Goal: Task Accomplishment & Management: Complete application form

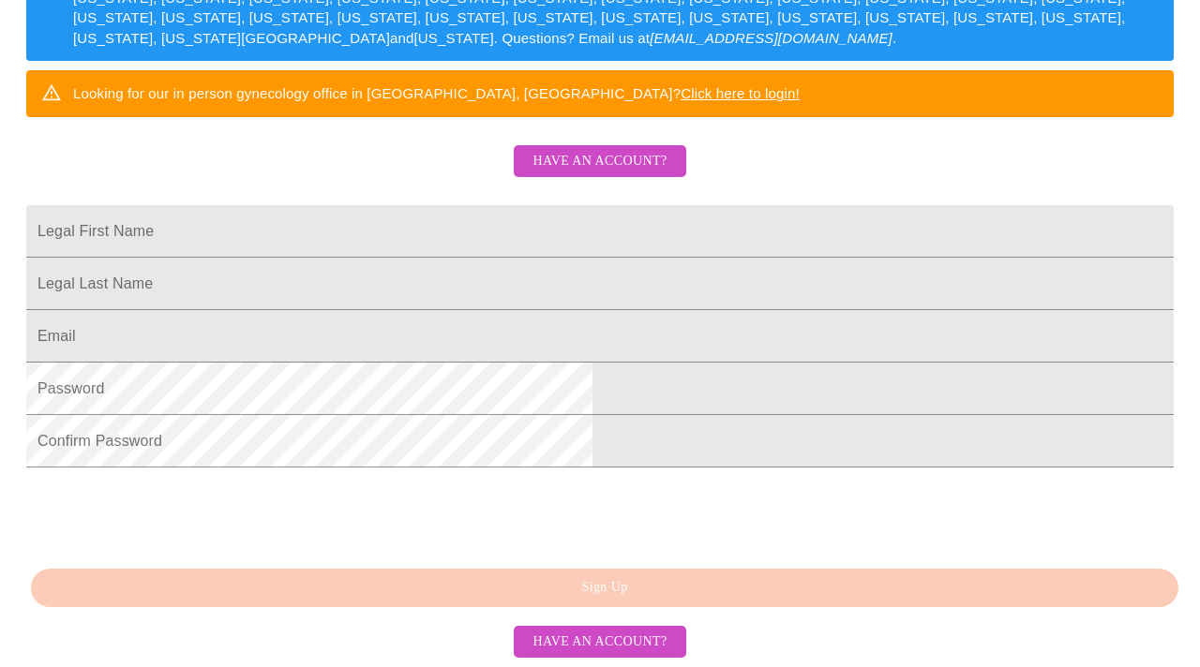
scroll to position [441, 0]
click at [589, 150] on span "Have an account?" at bounding box center [599, 161] width 134 height 23
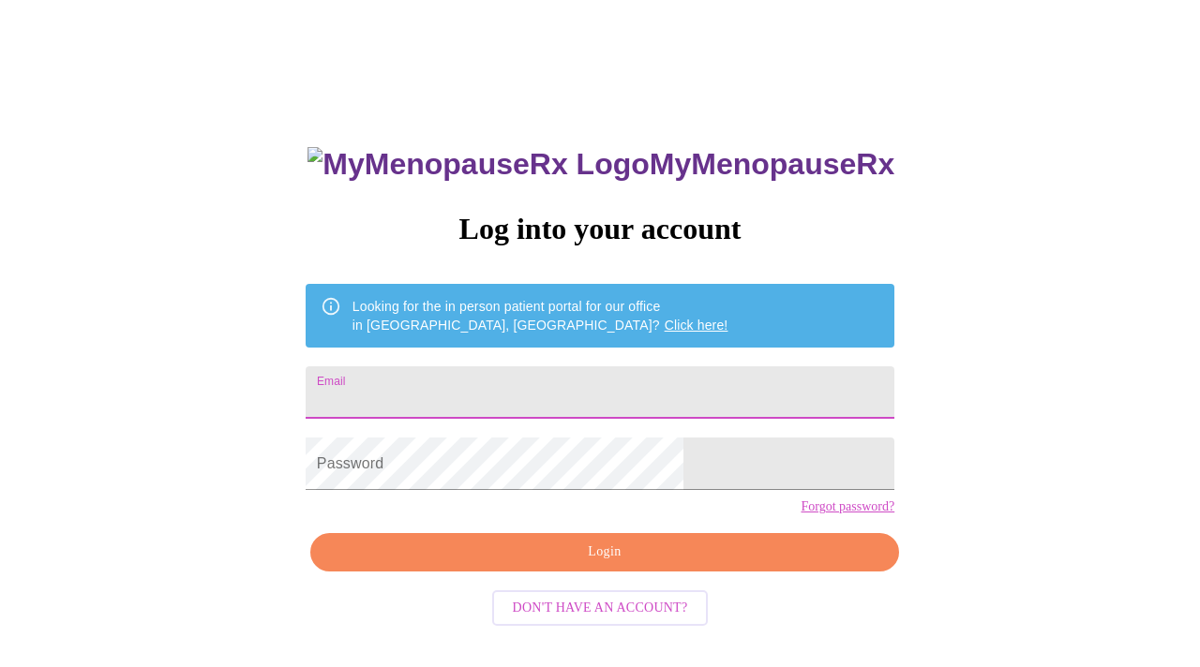
click at [593, 379] on input "Email" at bounding box center [600, 392] width 589 height 52
type input "hminelli68@me.com"
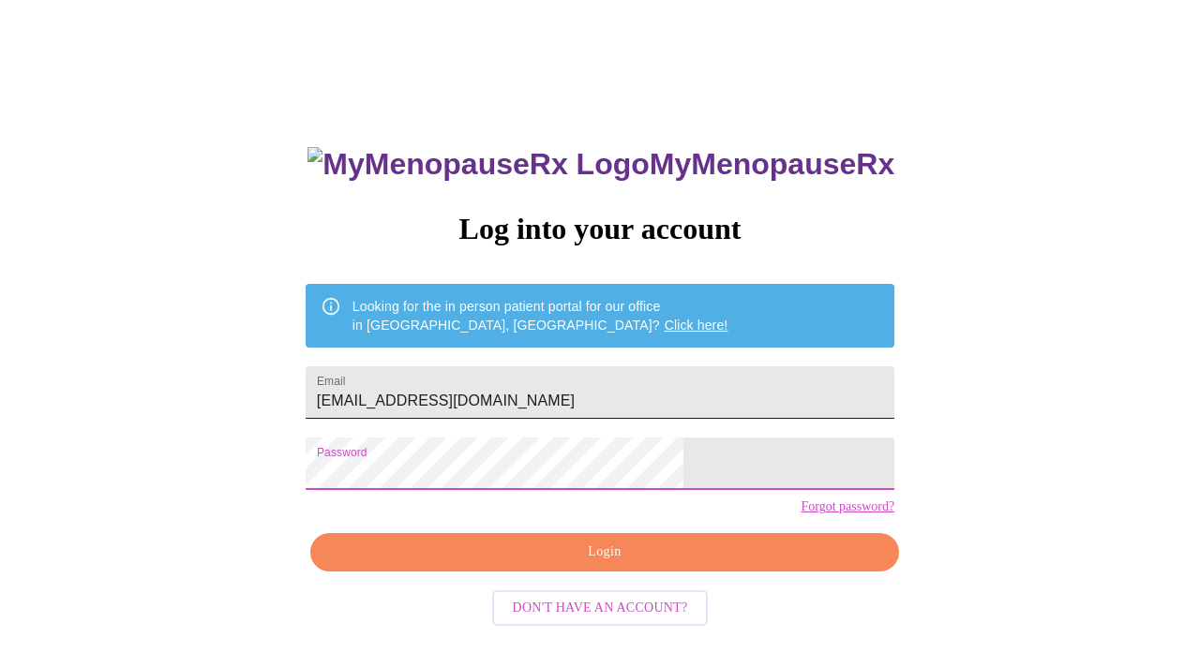
scroll to position [9, 0]
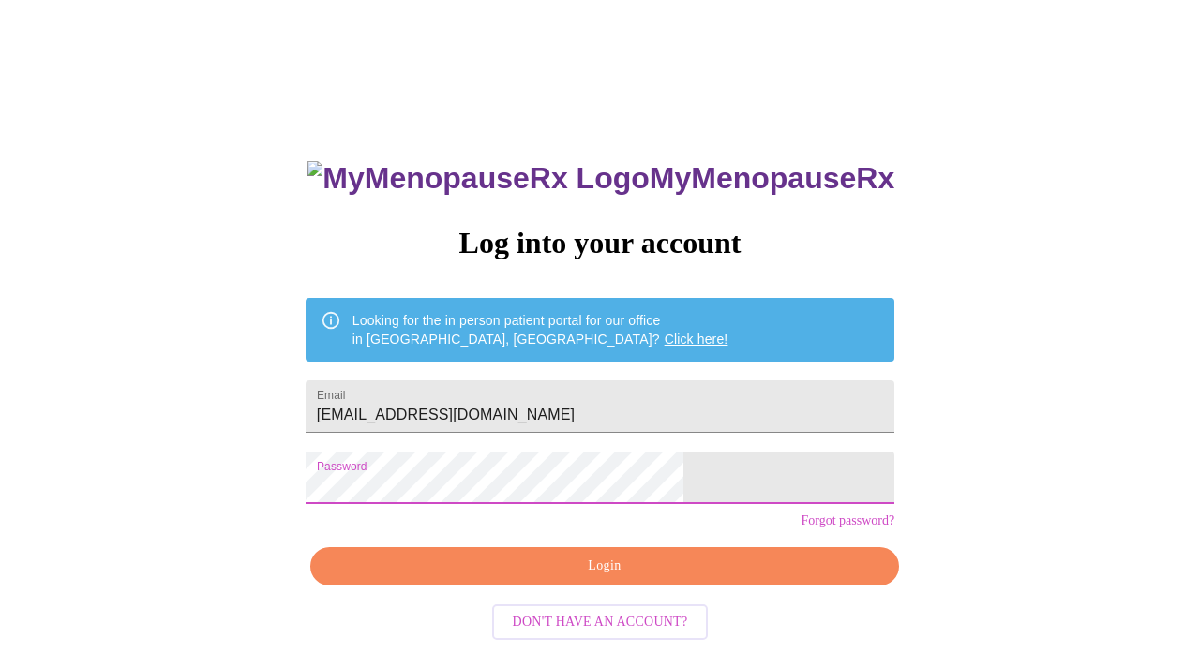
click at [607, 578] on span "Login" at bounding box center [604, 566] width 545 height 23
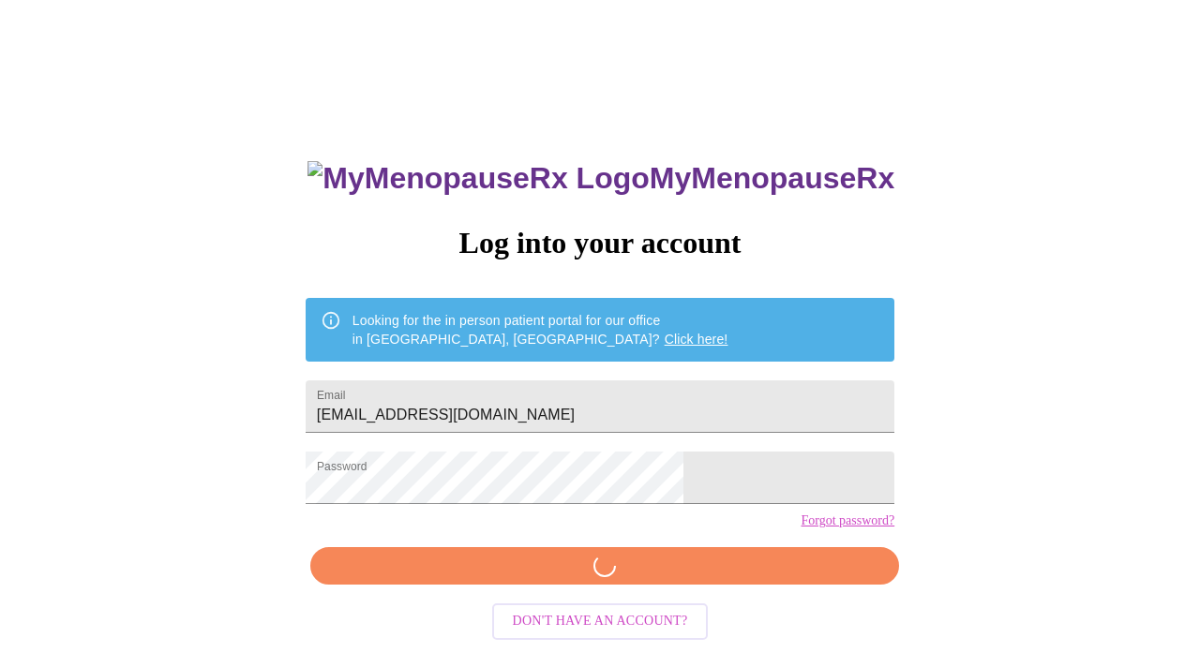
scroll to position [13, 0]
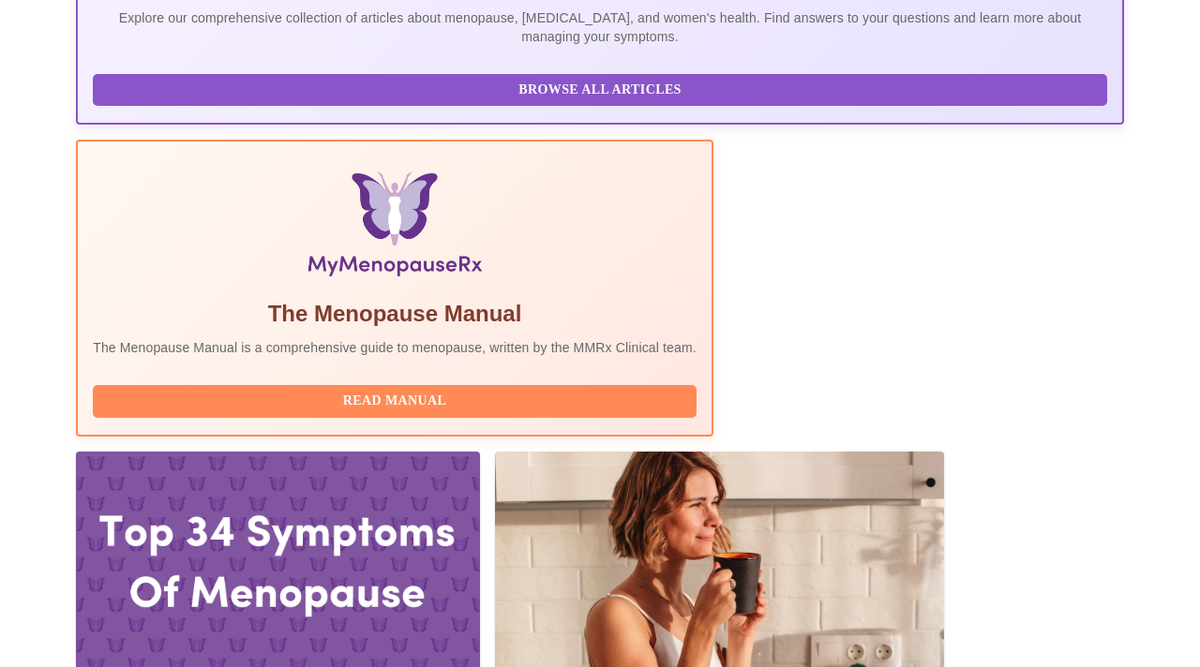
scroll to position [500, 0]
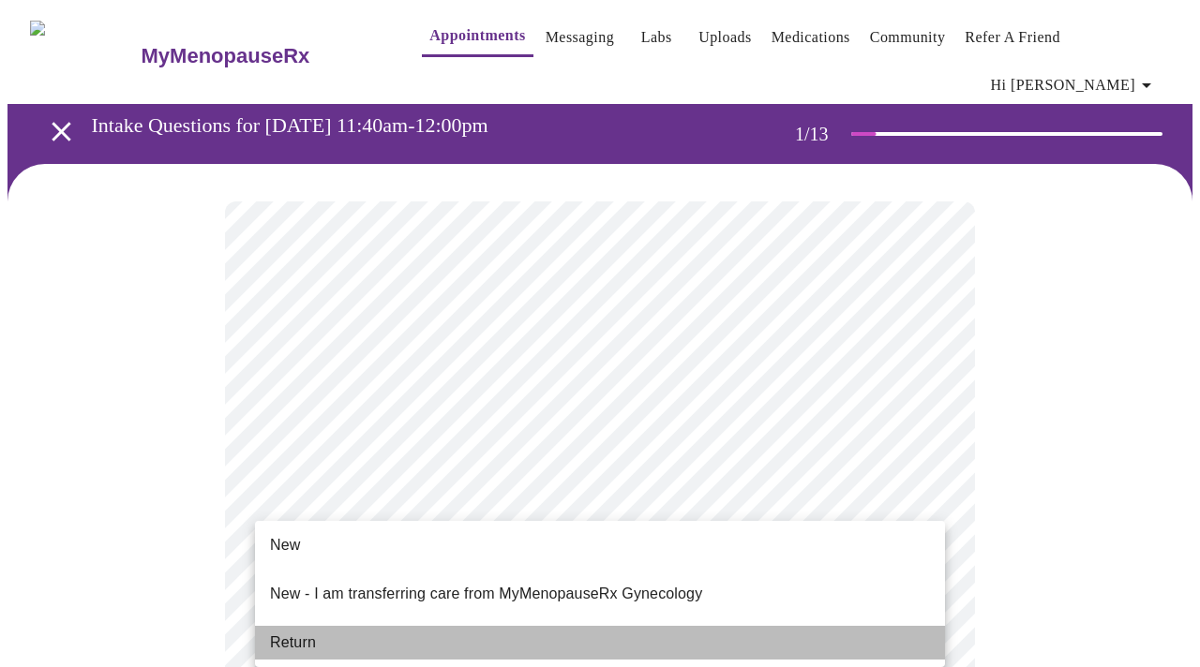
click at [291, 632] on span "Return" at bounding box center [293, 643] width 46 height 22
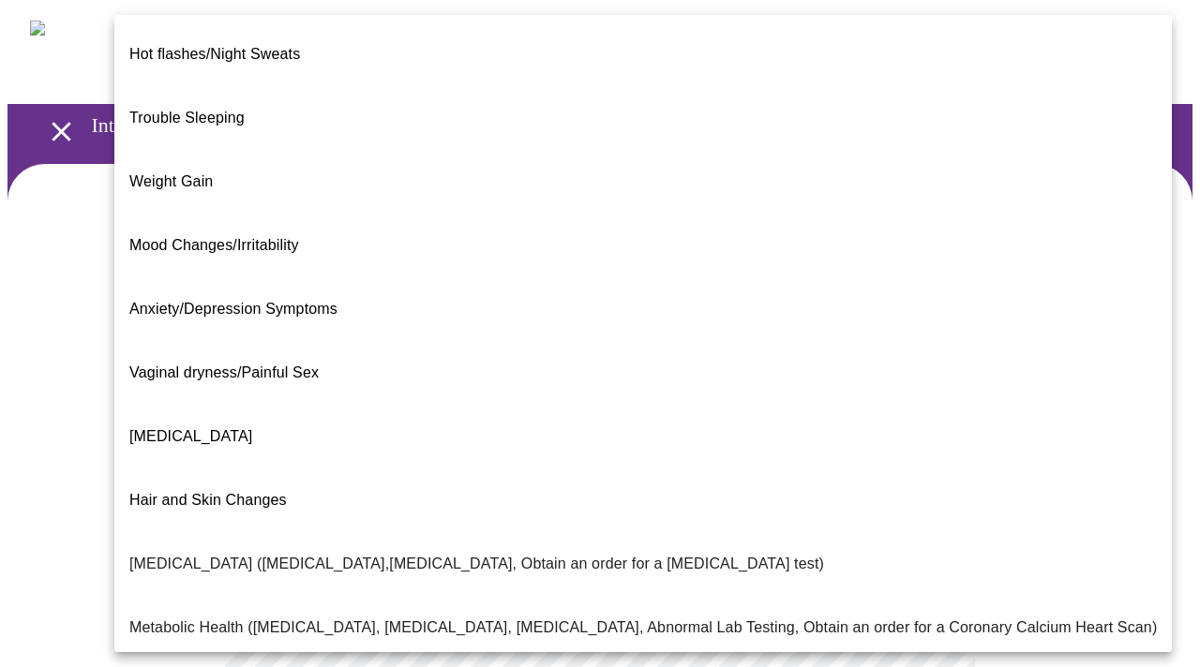
click at [920, 381] on body "MyMenopauseRx Appointments Messaging Labs Uploads Medications Community Refer a…" at bounding box center [599, 582] width 1185 height 1150
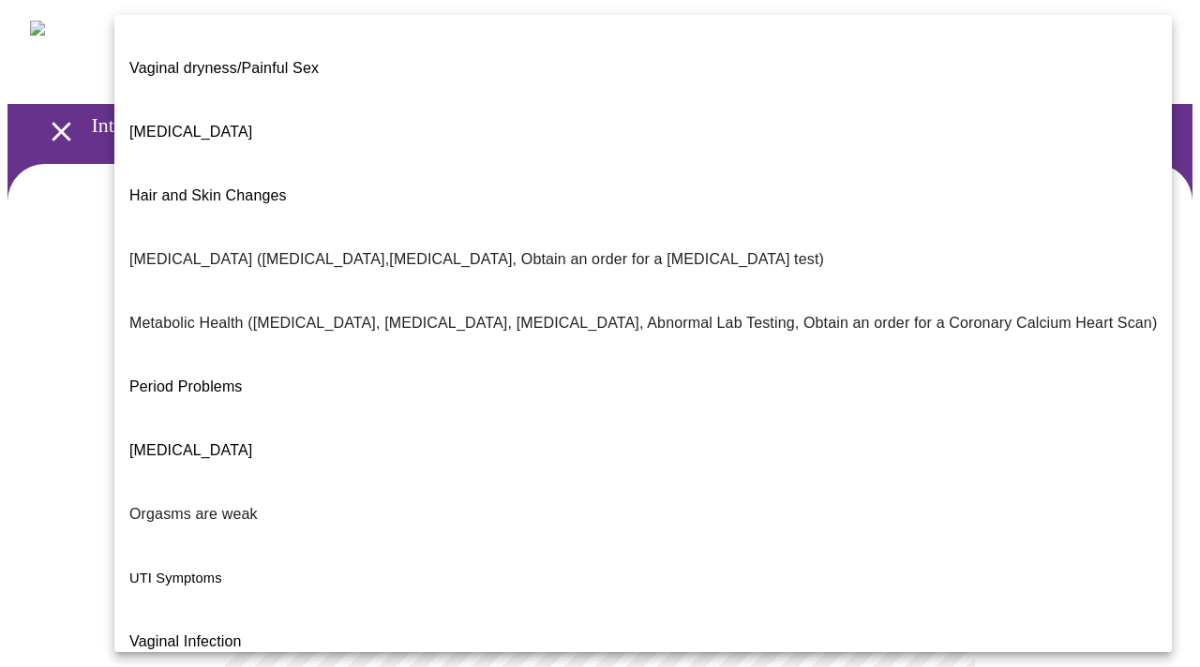
scroll to position [304, 0]
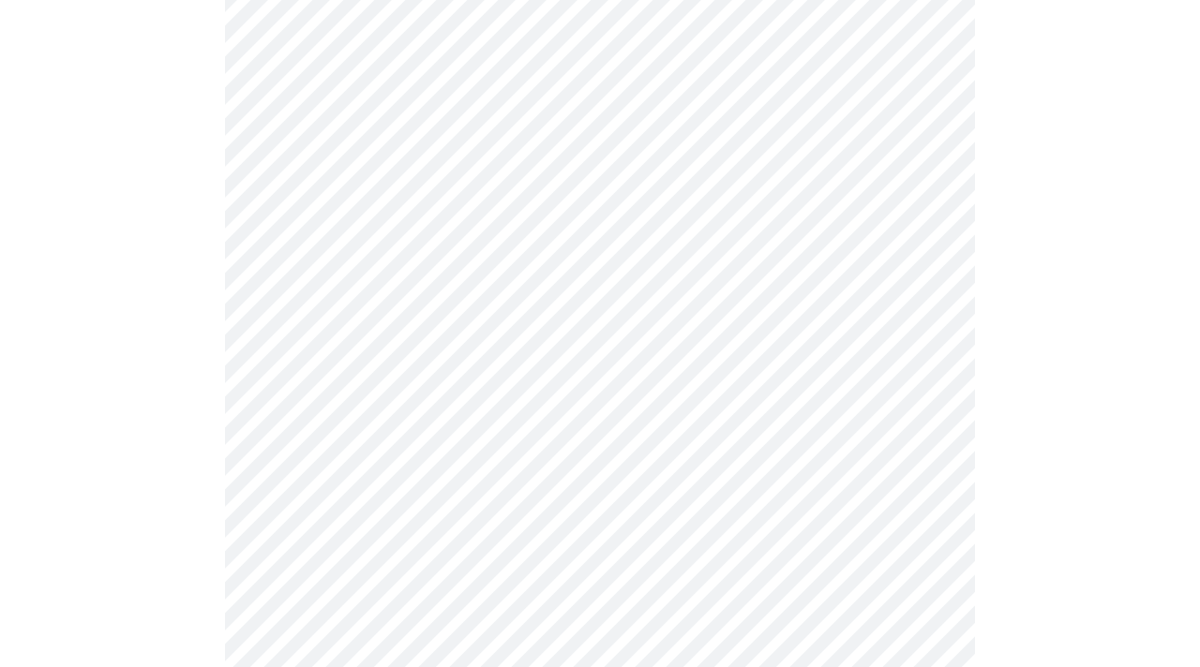
scroll to position [366, 0]
click at [926, 214] on body "MyMenopauseRx Appointments Messaging Labs Uploads Medications Community Refer a…" at bounding box center [599, 211] width 1185 height 1140
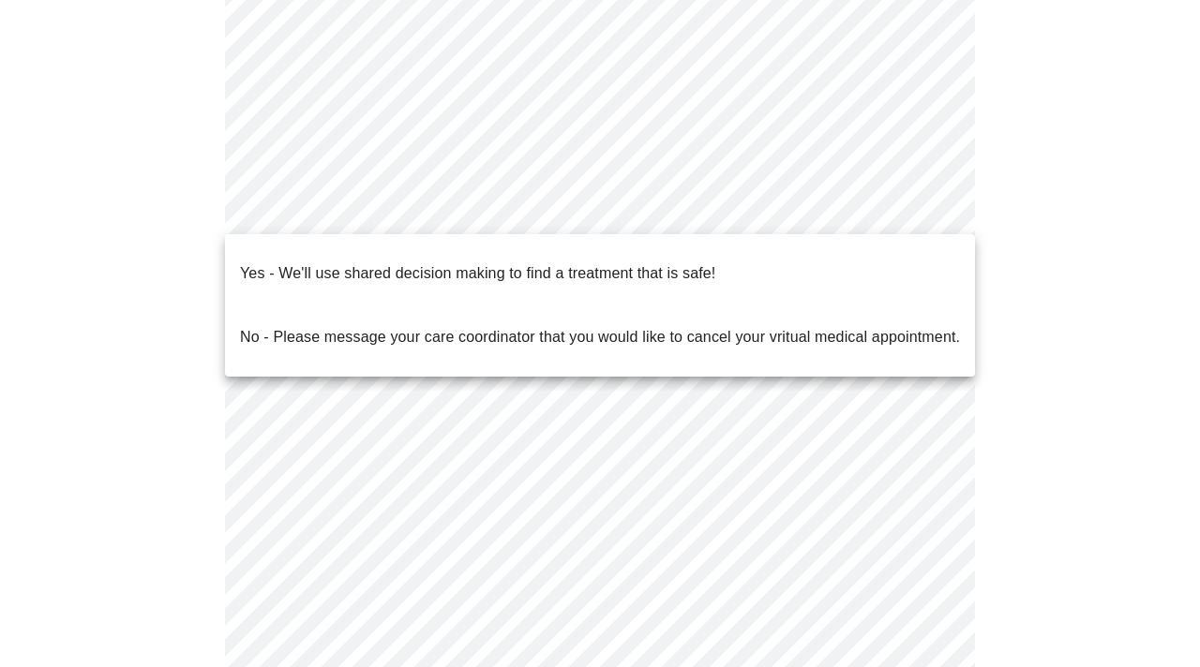
click at [637, 262] on p "Yes - We'll use shared decision making to find a treatment that is safe!" at bounding box center [477, 273] width 475 height 22
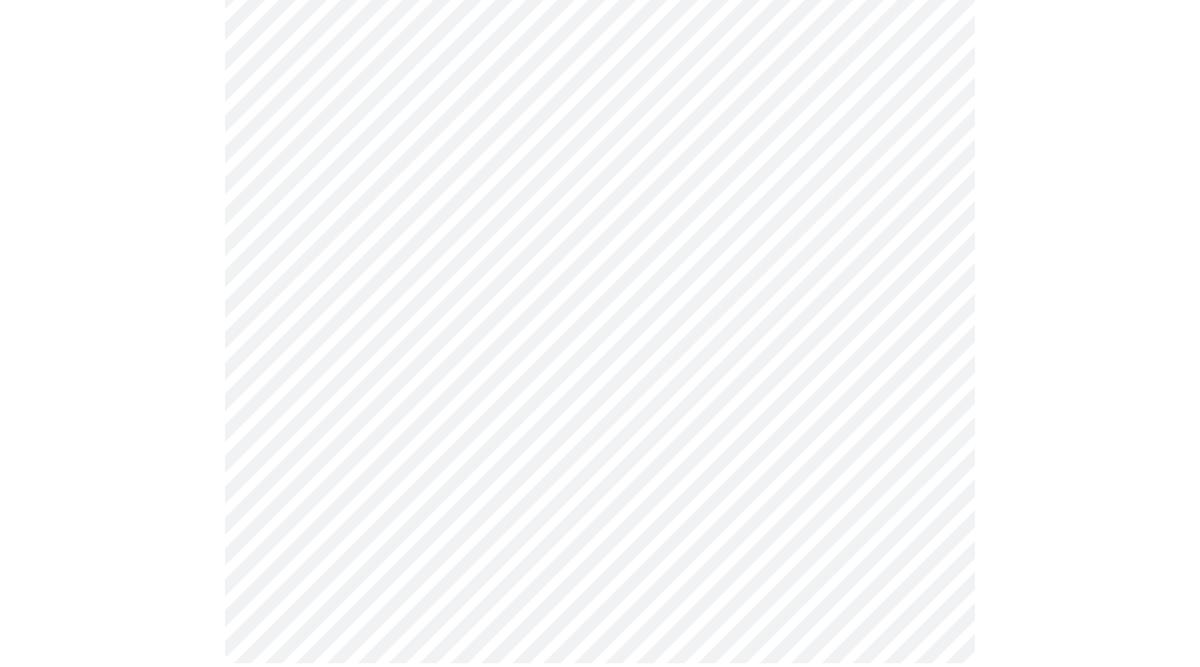
scroll to position [0, 0]
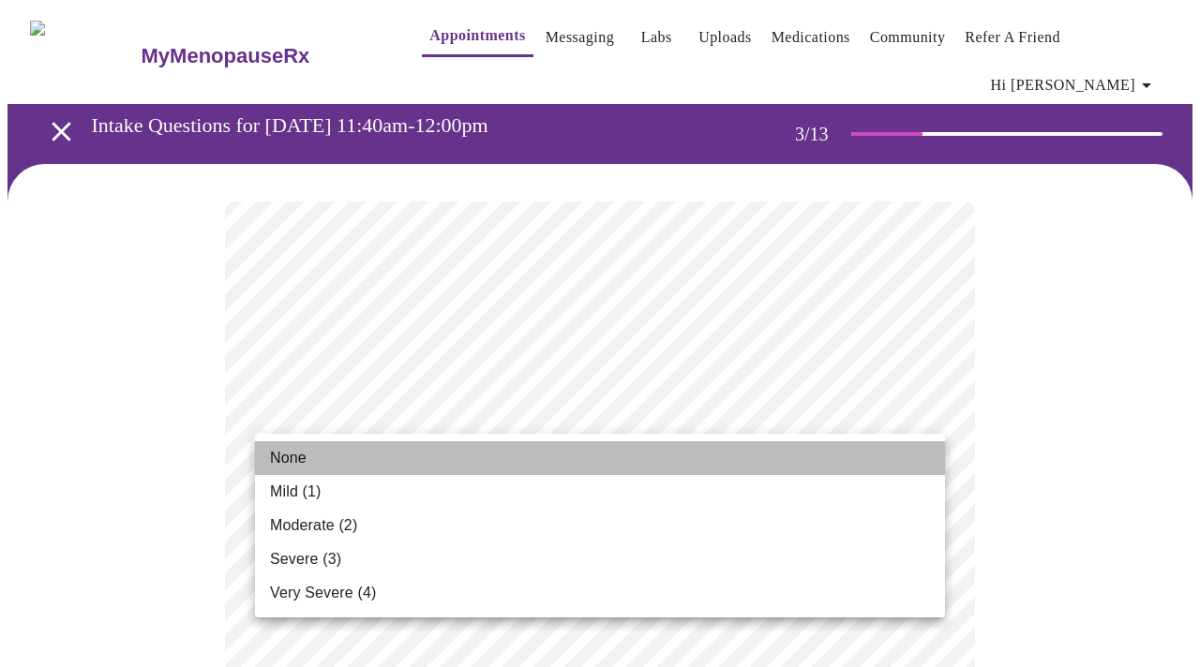
click at [277, 453] on span "None" at bounding box center [288, 458] width 37 height 22
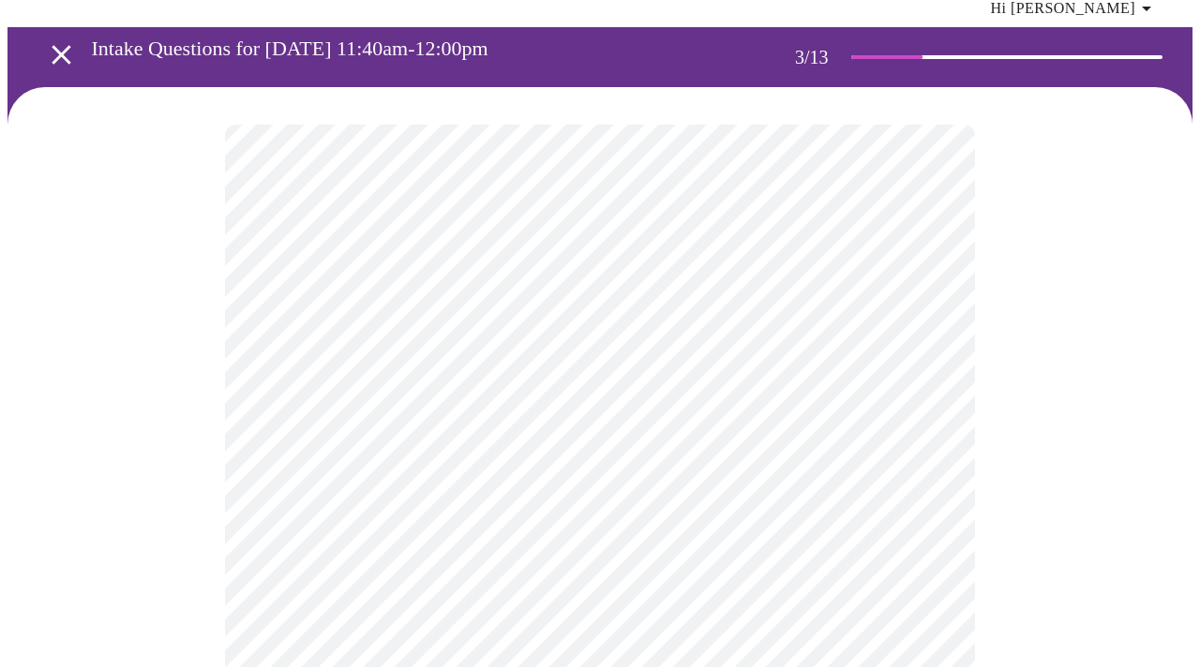
scroll to position [84, 0]
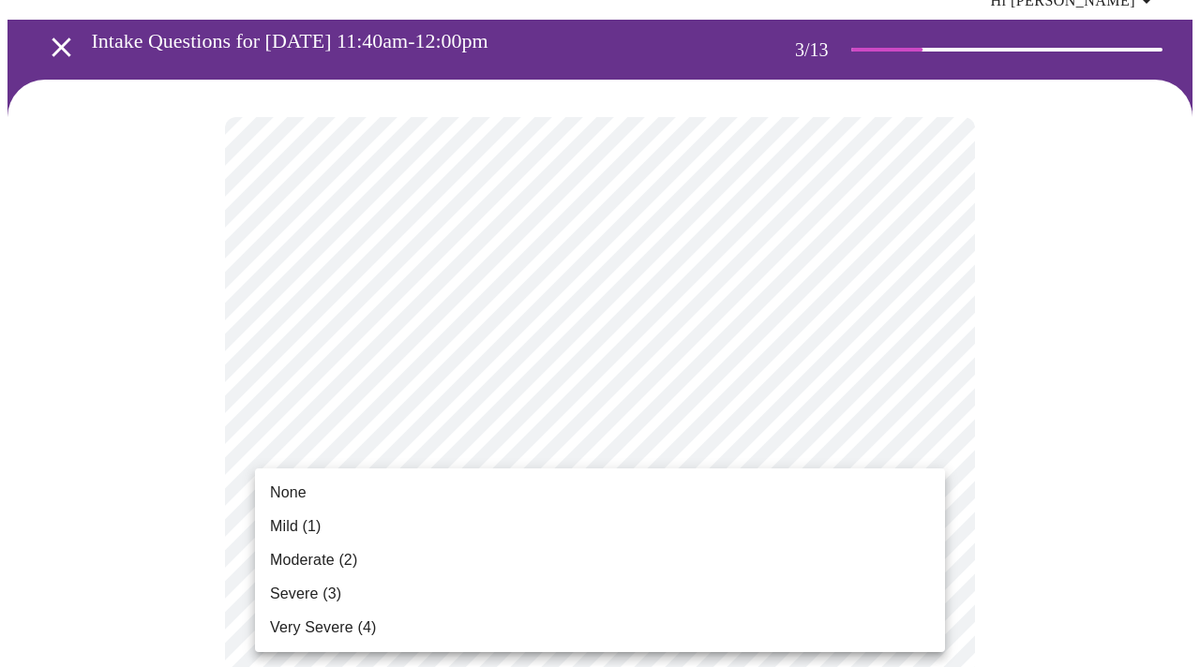
click at [280, 526] on span "Mild (1)" at bounding box center [296, 526] width 52 height 22
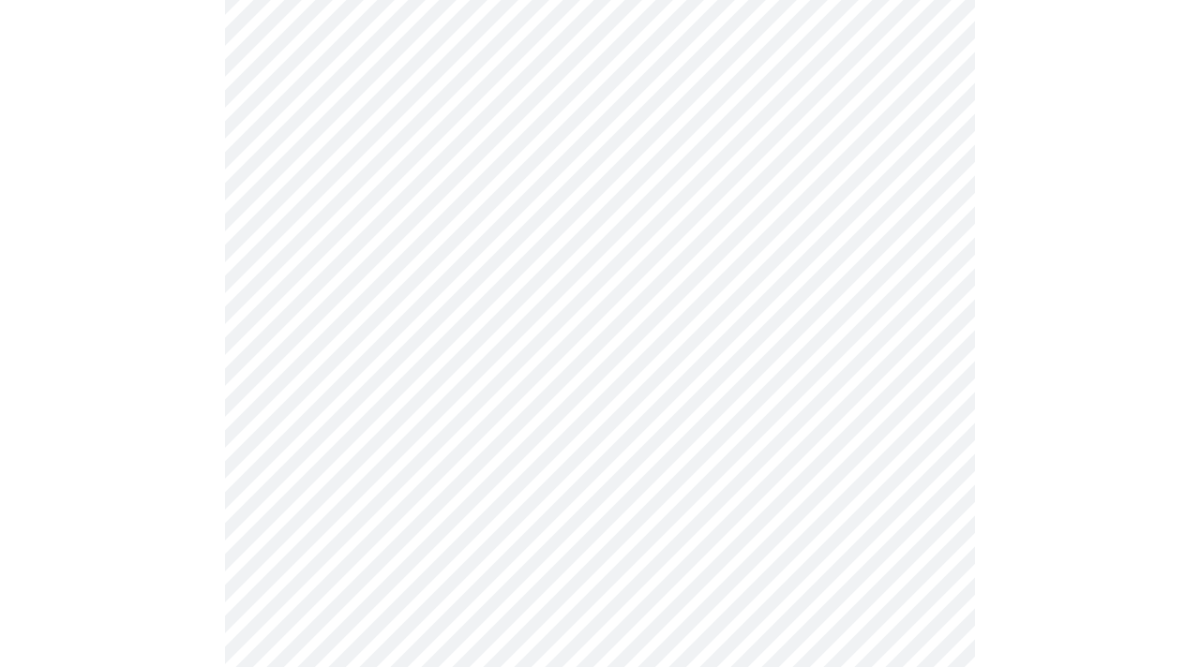
scroll to position [329, 0]
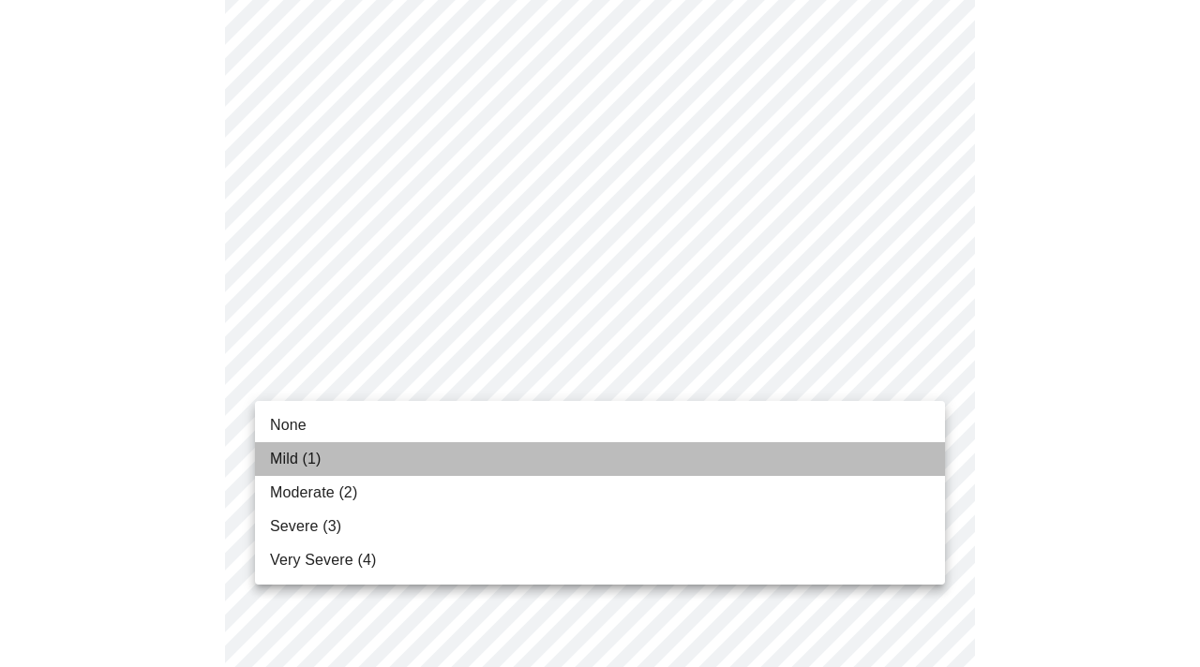
click at [274, 455] on span "Mild (1)" at bounding box center [296, 459] width 52 height 22
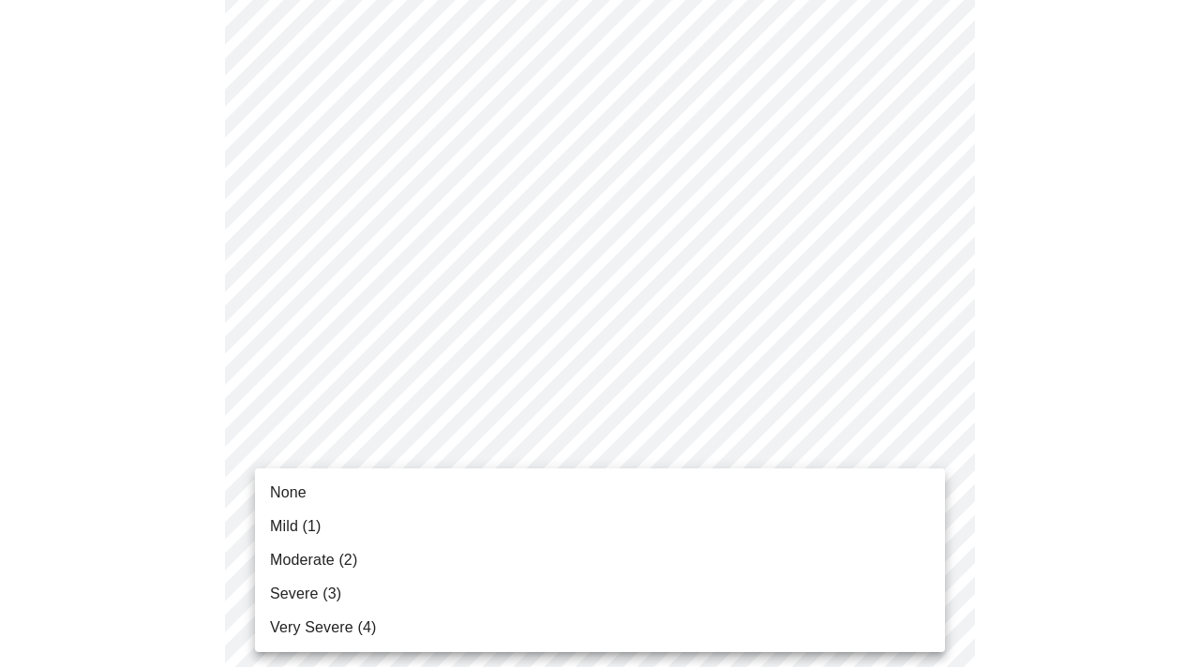
click at [282, 523] on span "Mild (1)" at bounding box center [296, 526] width 52 height 22
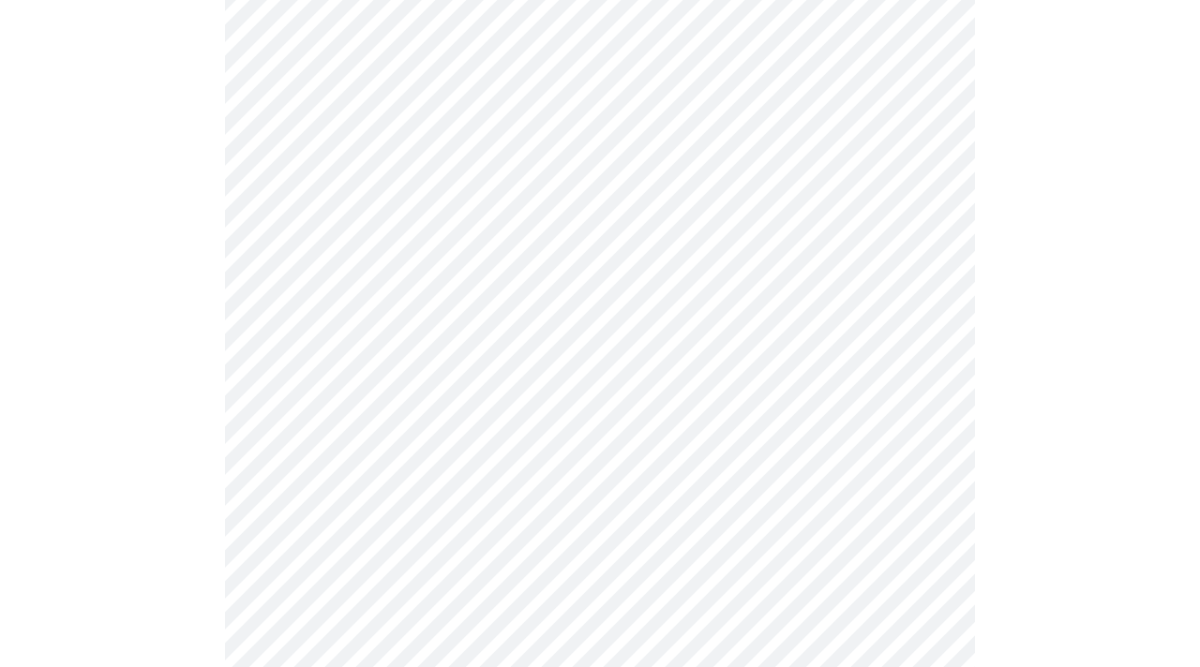
scroll to position [653, 0]
click at [930, 321] on body "MyMenopauseRx Appointments Messaging Labs Uploads Medications Community Refer a…" at bounding box center [599, 558] width 1185 height 2408
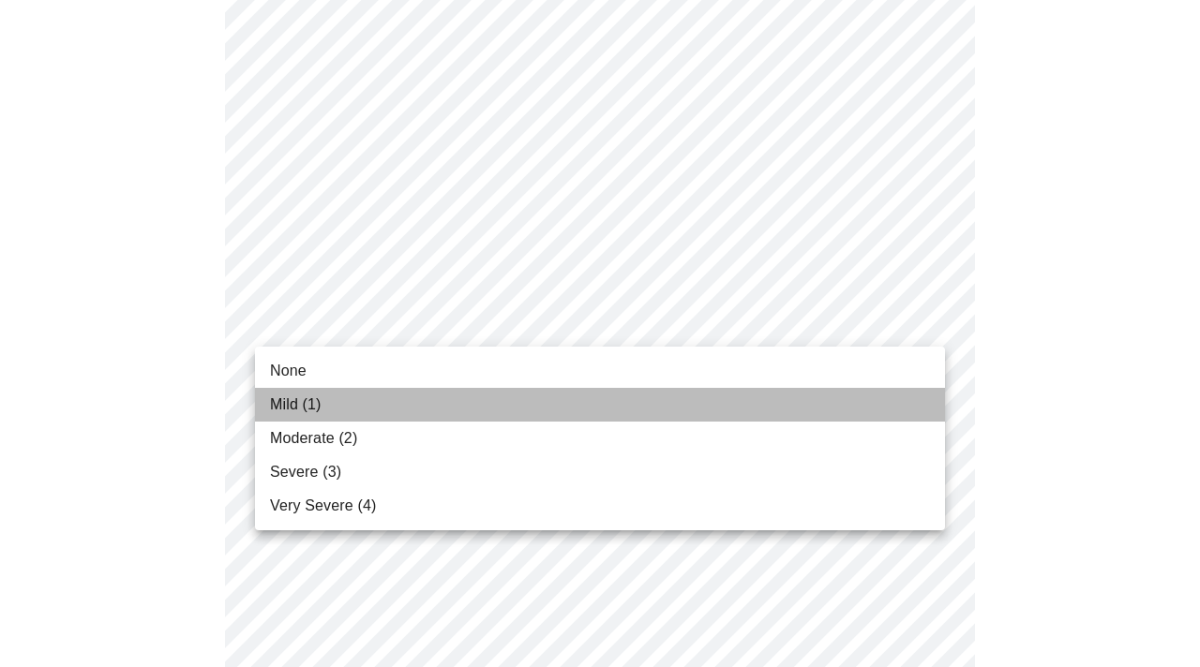
click at [313, 400] on span "Mild (1)" at bounding box center [296, 405] width 52 height 22
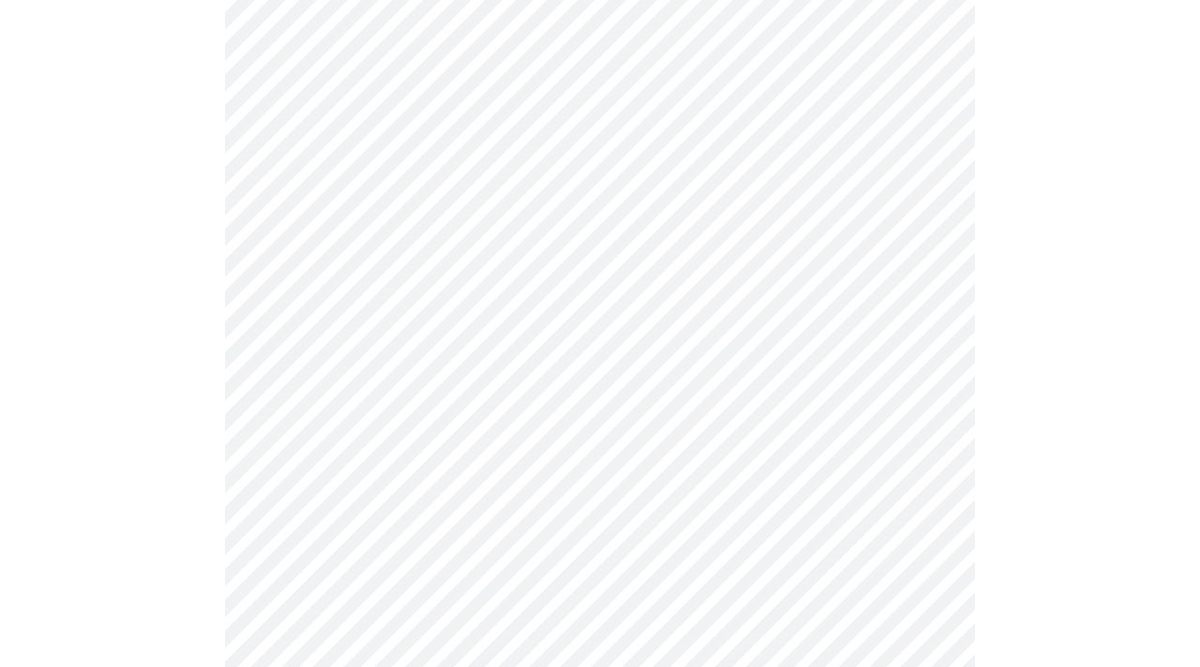
click at [930, 444] on body "MyMenopauseRx Appointments Messaging Labs Uploads Medications Community Refer a…" at bounding box center [599, 545] width 1185 height 2382
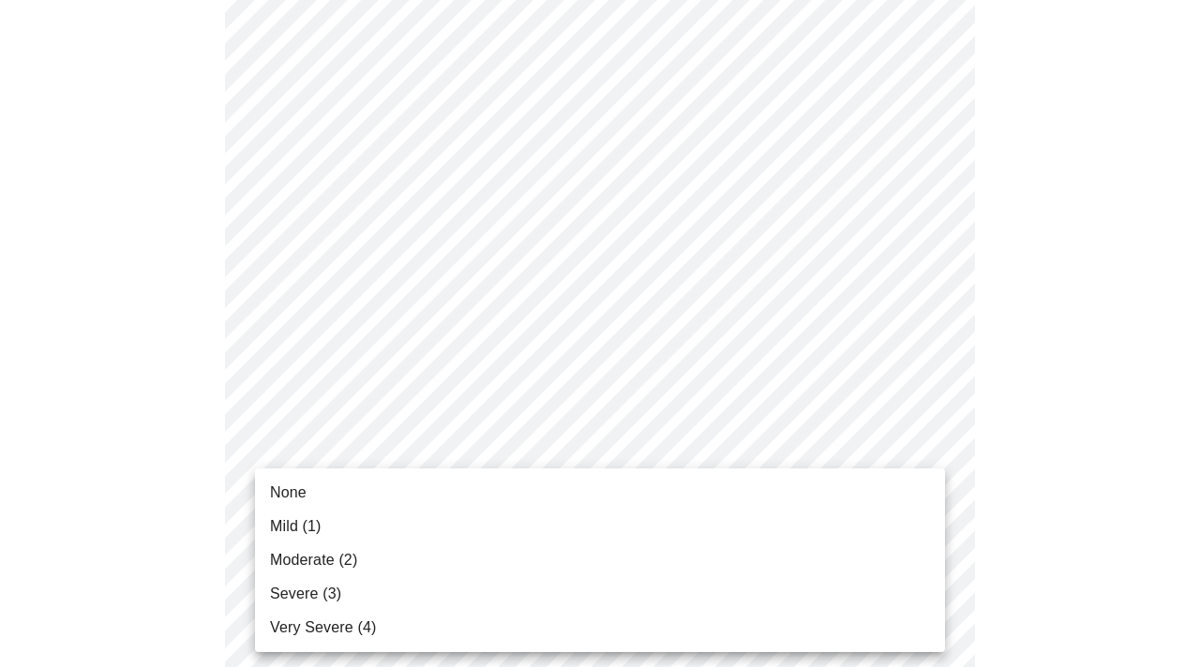
click at [286, 487] on span "None" at bounding box center [288, 493] width 37 height 22
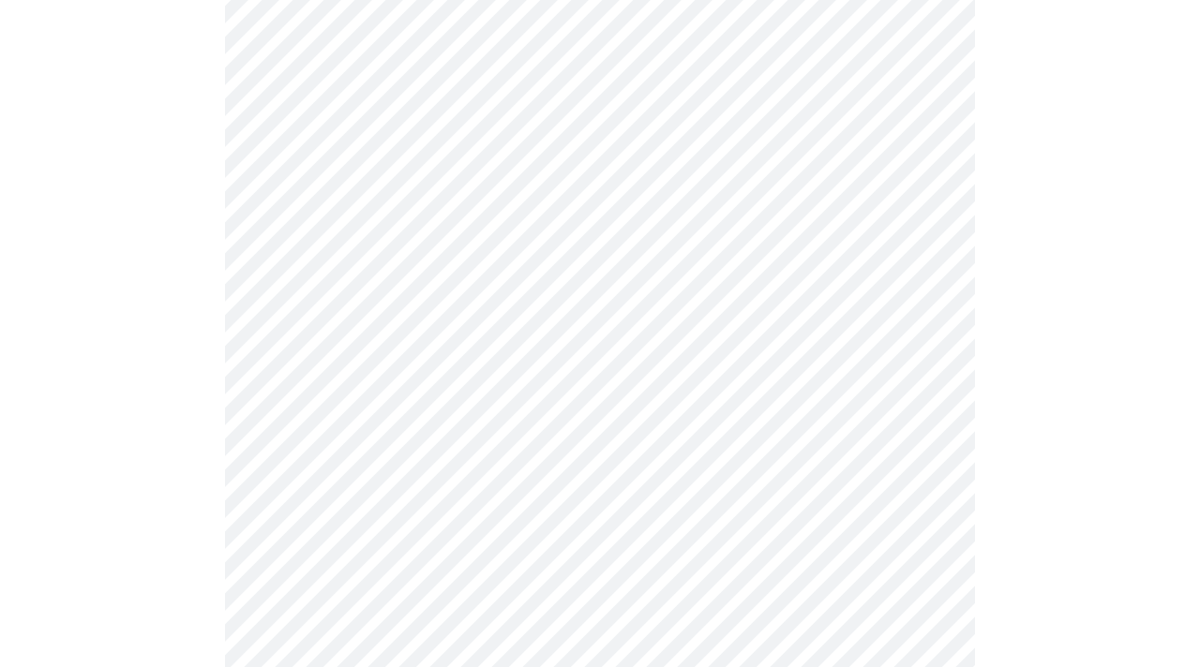
scroll to position [1001, 0]
click at [925, 237] on body "MyMenopauseRx Appointments Messaging Labs Uploads Medications Community Refer a…" at bounding box center [599, 185] width 1185 height 2357
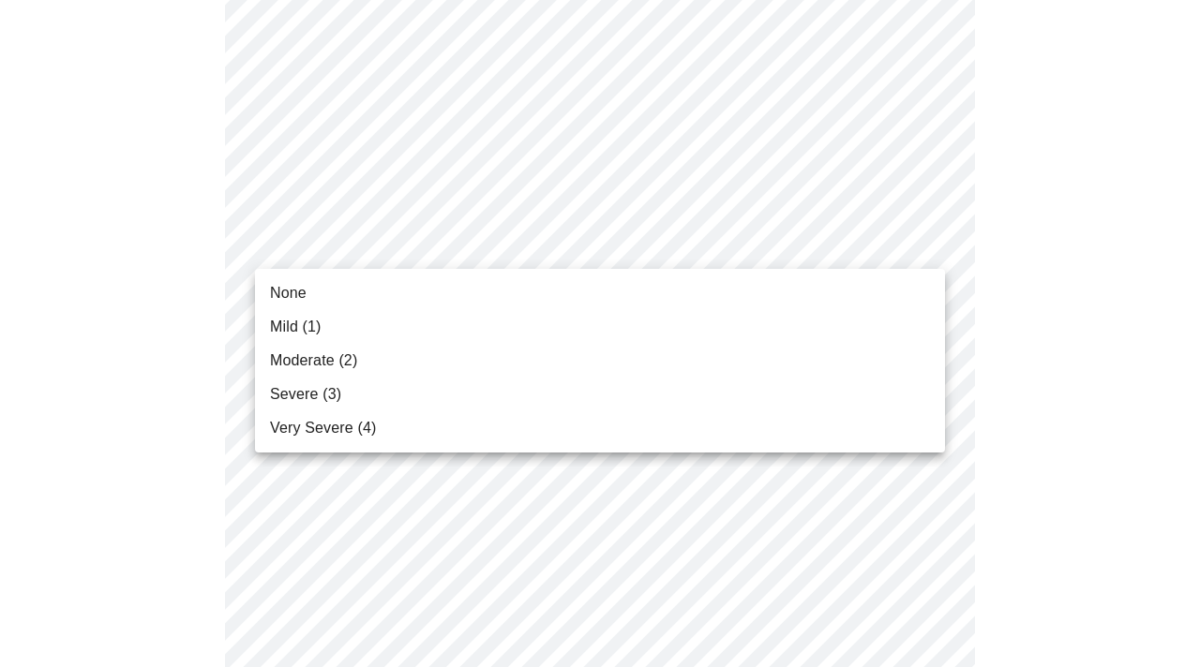
click at [299, 322] on span "Mild (1)" at bounding box center [296, 327] width 52 height 22
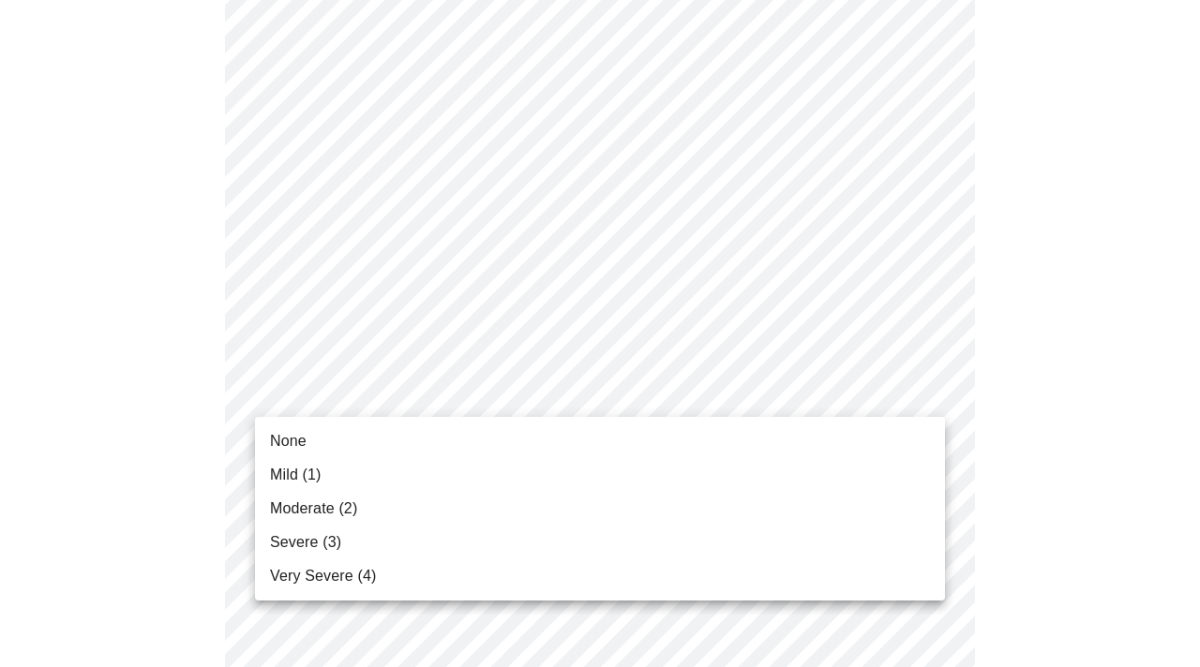
click at [923, 395] on body "MyMenopauseRx Appointments Messaging Labs Uploads Medications Community Refer a…" at bounding box center [599, 173] width 1185 height 2332
click at [277, 475] on span "Mild (1)" at bounding box center [296, 475] width 52 height 22
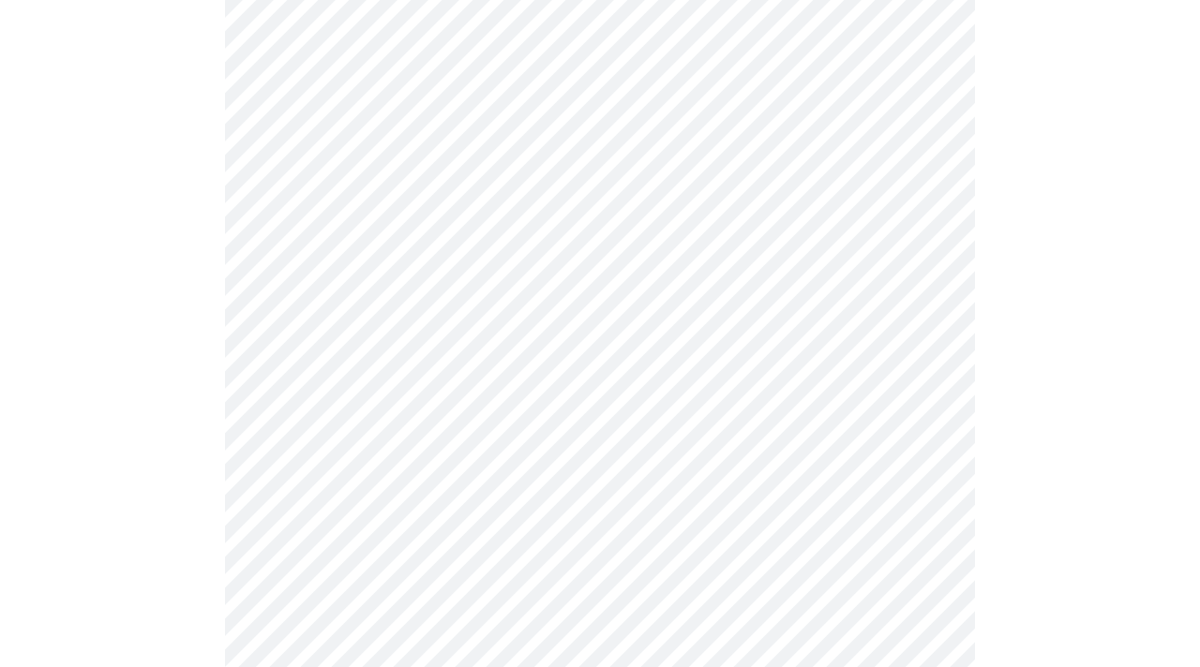
scroll to position [1213, 0]
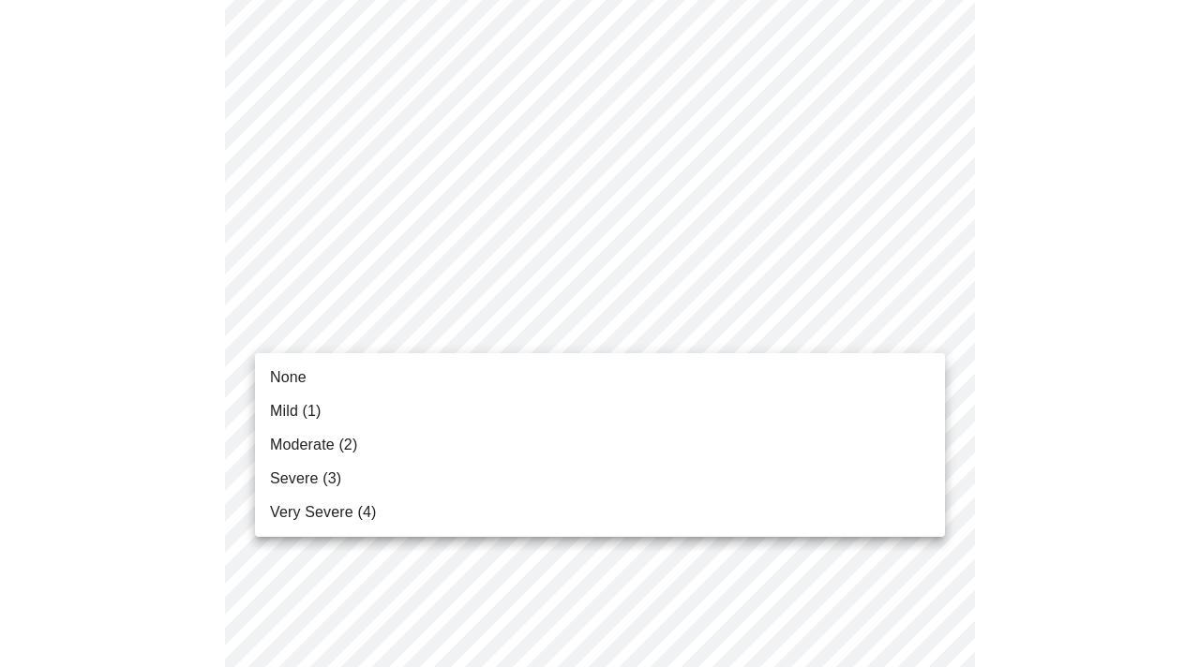
click at [288, 372] on span "None" at bounding box center [288, 377] width 37 height 22
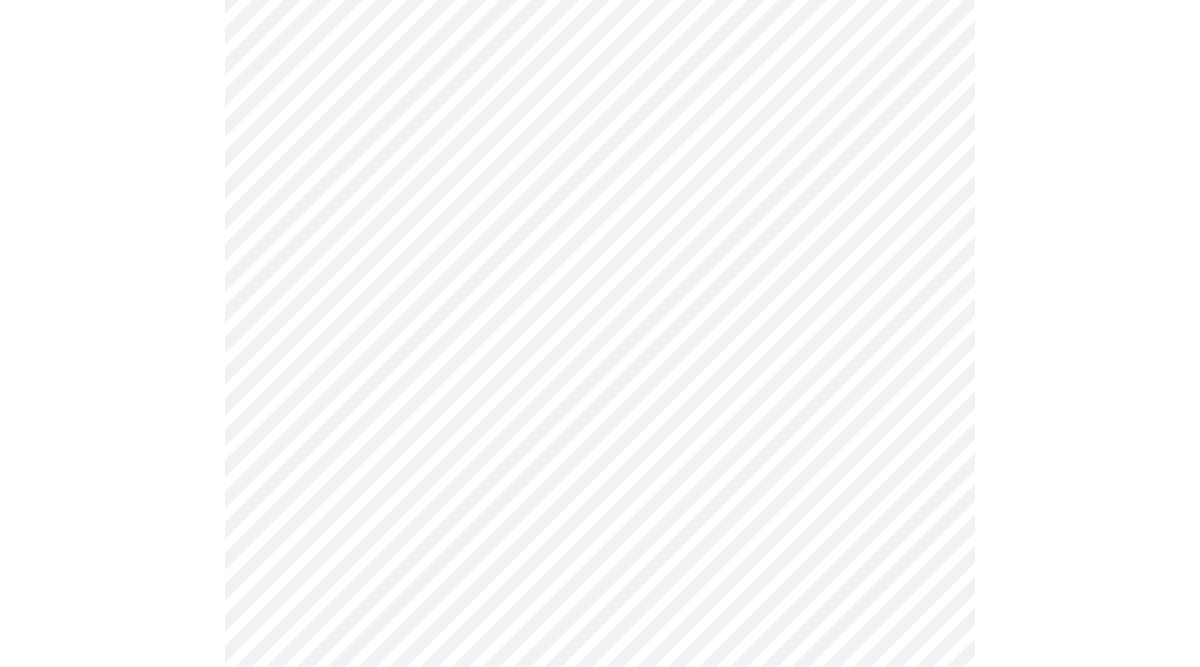
scroll to position [1419, 0]
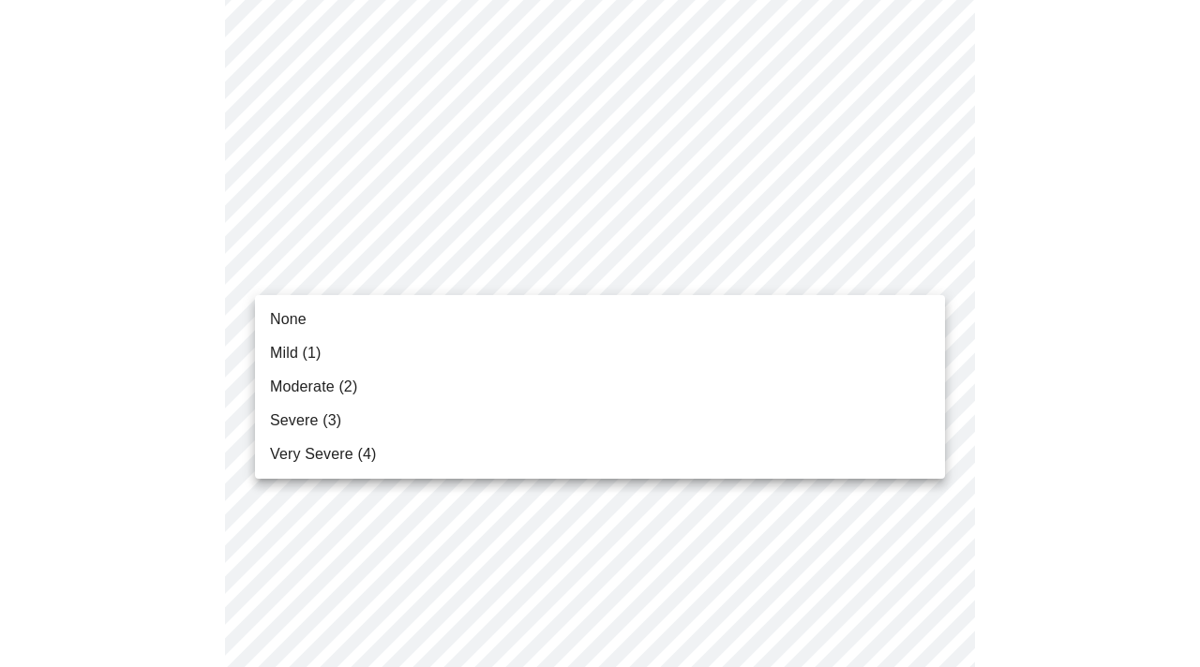
click at [311, 383] on span "Moderate (2)" at bounding box center [313, 387] width 87 height 22
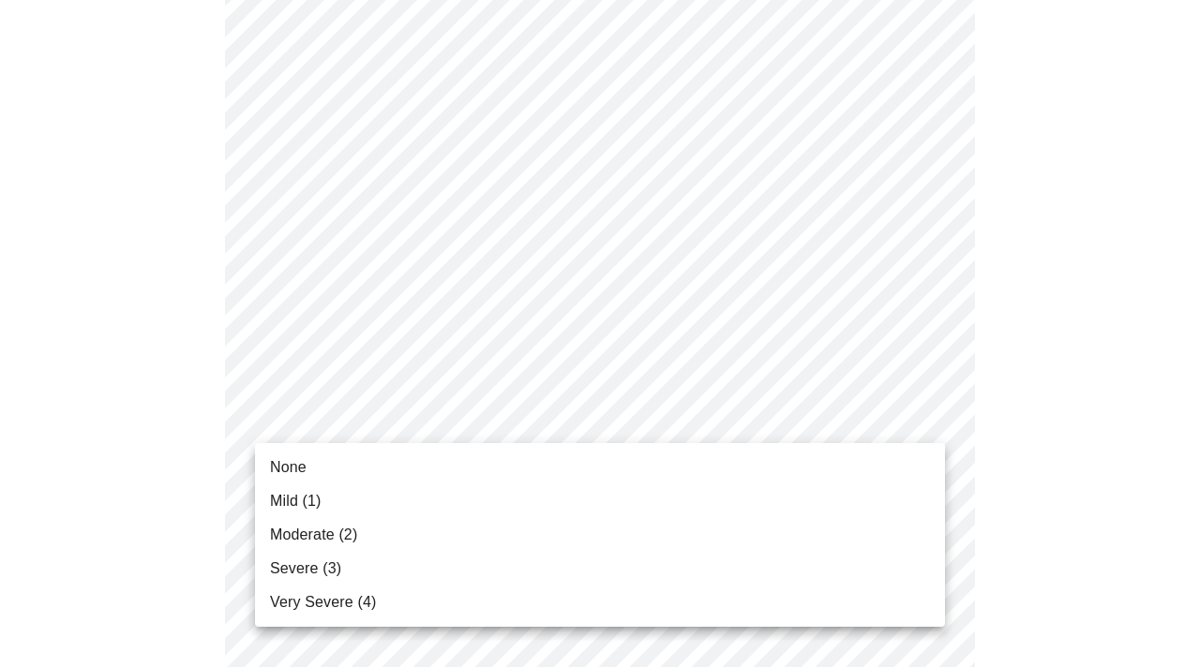
click at [285, 500] on span "Mild (1)" at bounding box center [296, 501] width 52 height 22
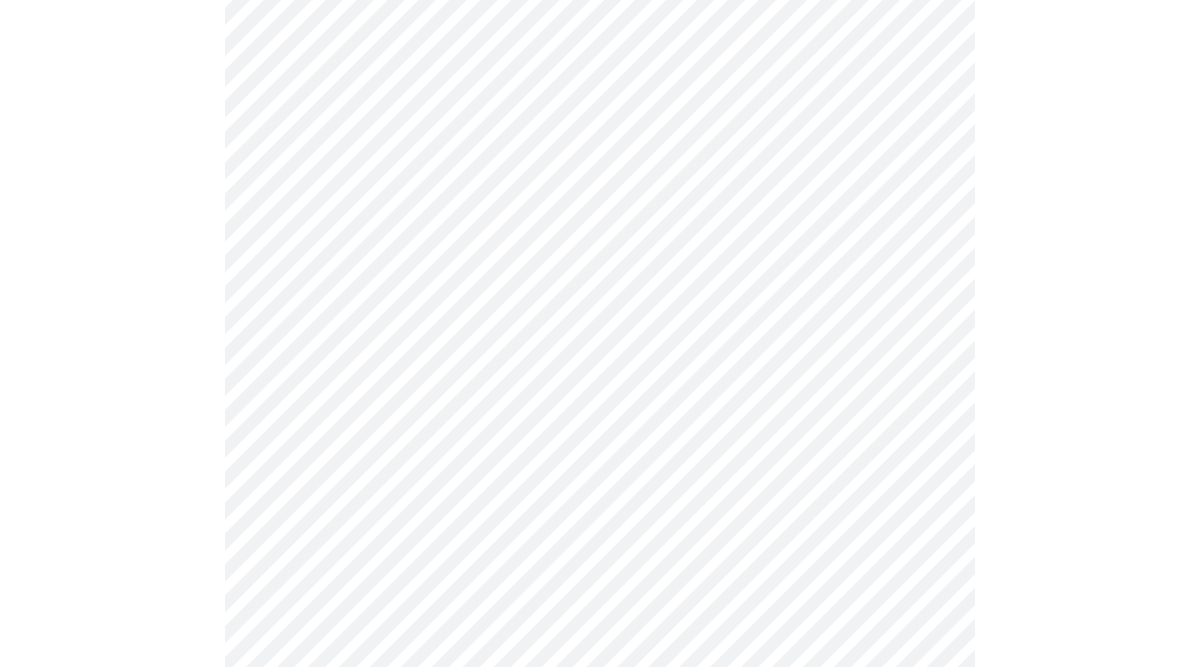
scroll to position [722, 0]
click at [923, 420] on body "MyMenopauseRx Appointments Messaging Labs Uploads Medications Community Refer a…" at bounding box center [599, 221] width 1185 height 1871
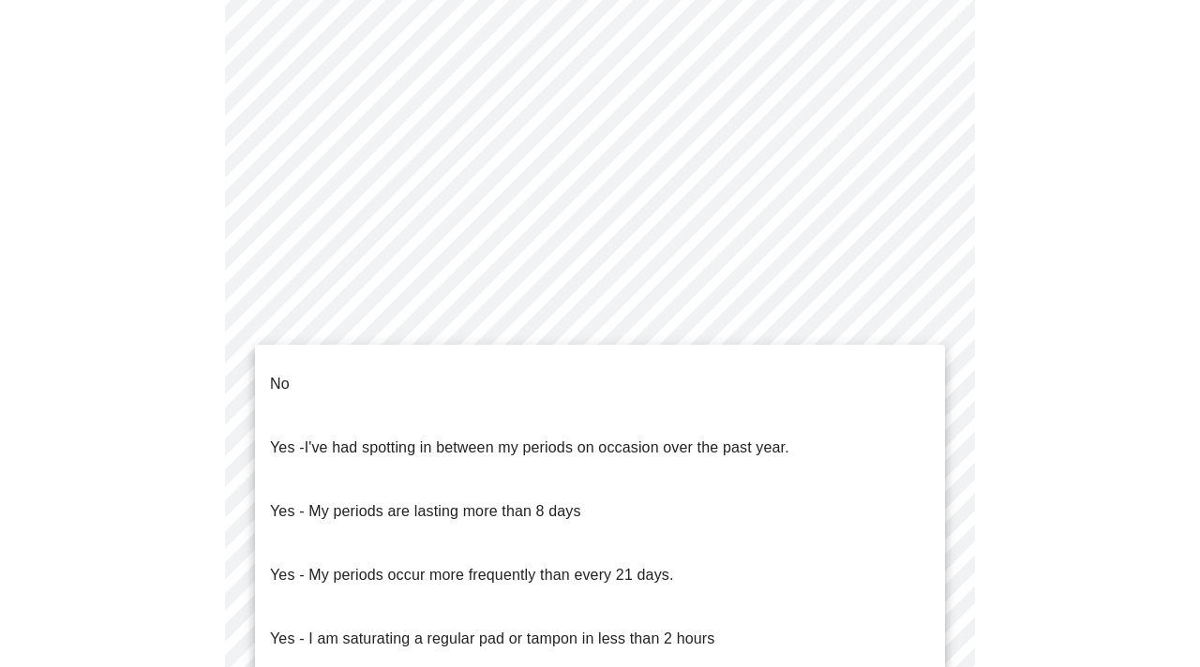
click at [296, 364] on li "No" at bounding box center [600, 384] width 690 height 64
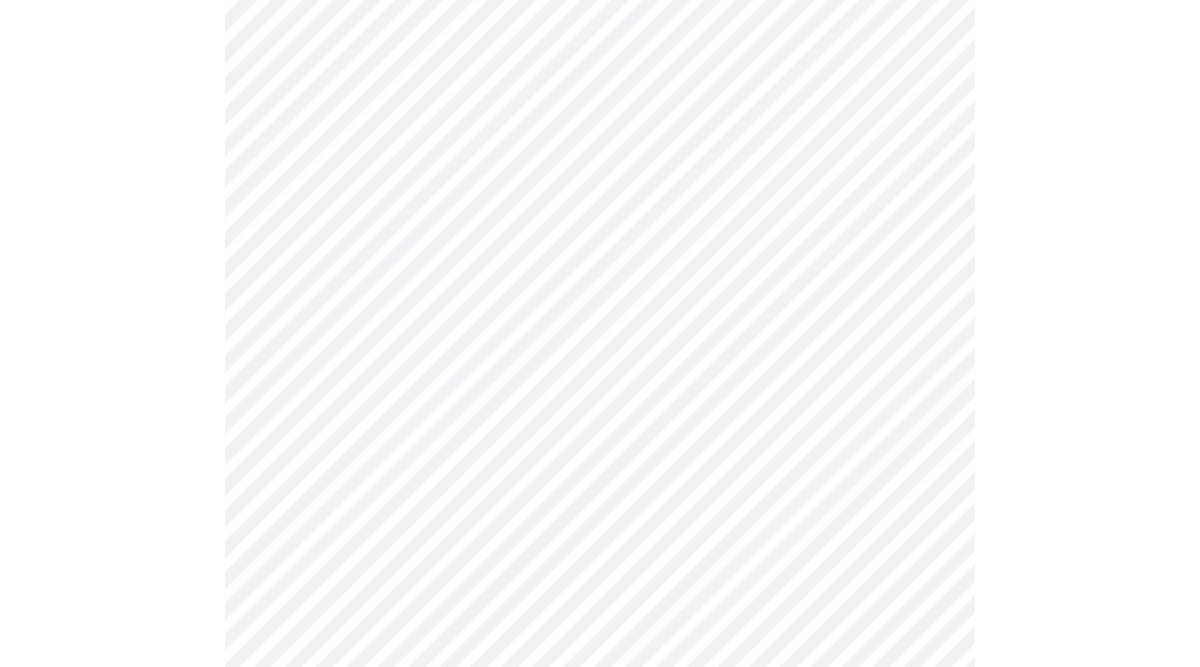
scroll to position [945, 0]
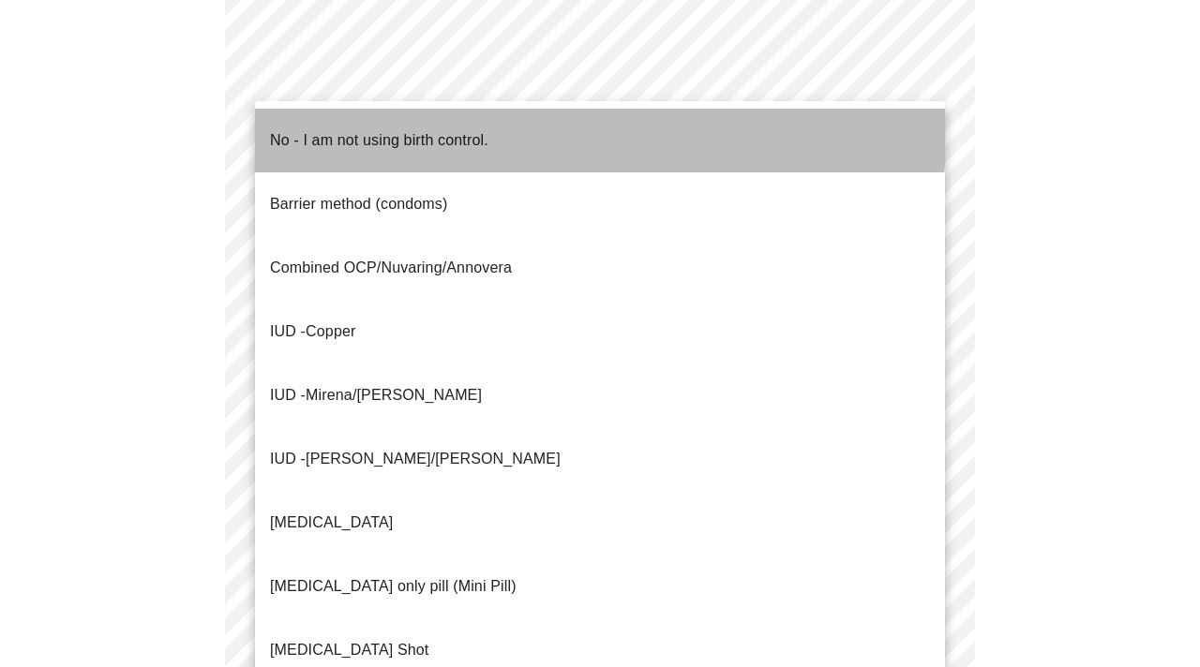
click at [437, 129] on p "No - I am not using birth control." at bounding box center [379, 140] width 218 height 22
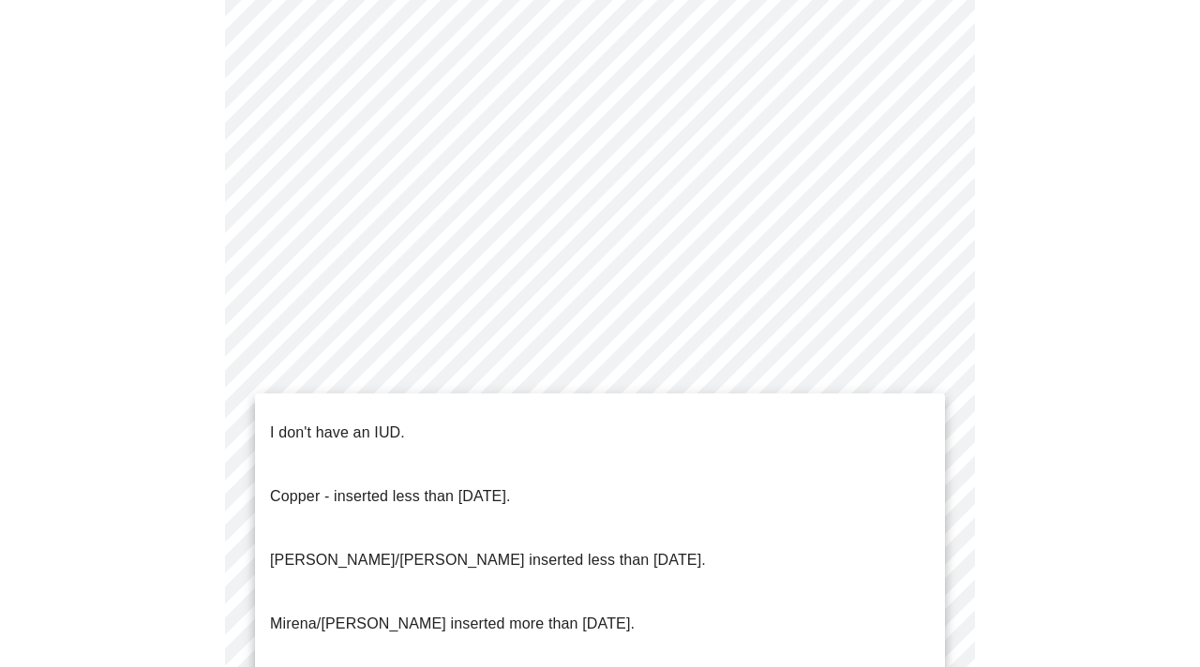
click at [314, 422] on p "I don't have an IUD." at bounding box center [337, 433] width 135 height 22
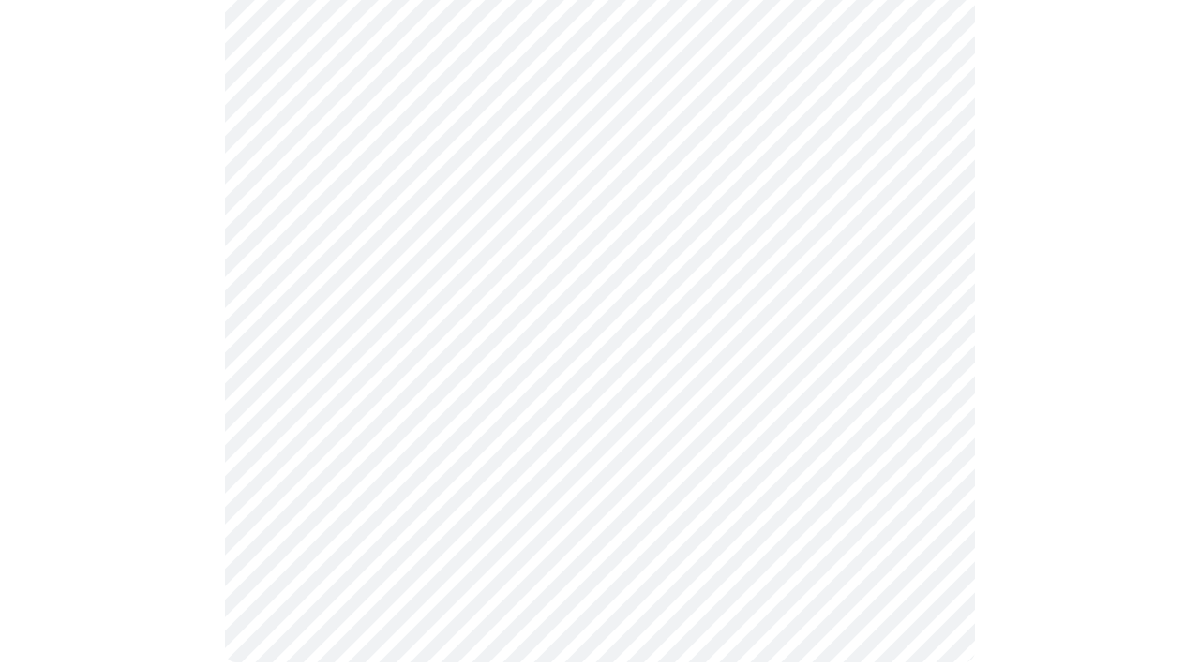
scroll to position [1147, 0]
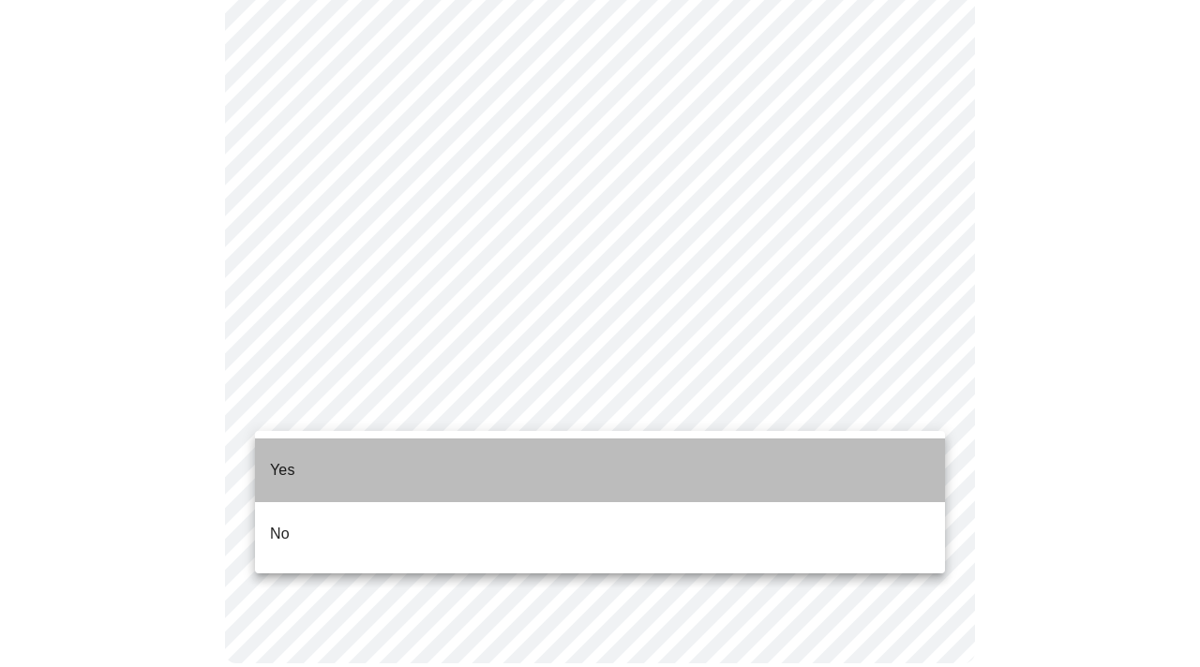
click at [284, 459] on p "Yes" at bounding box center [282, 470] width 25 height 22
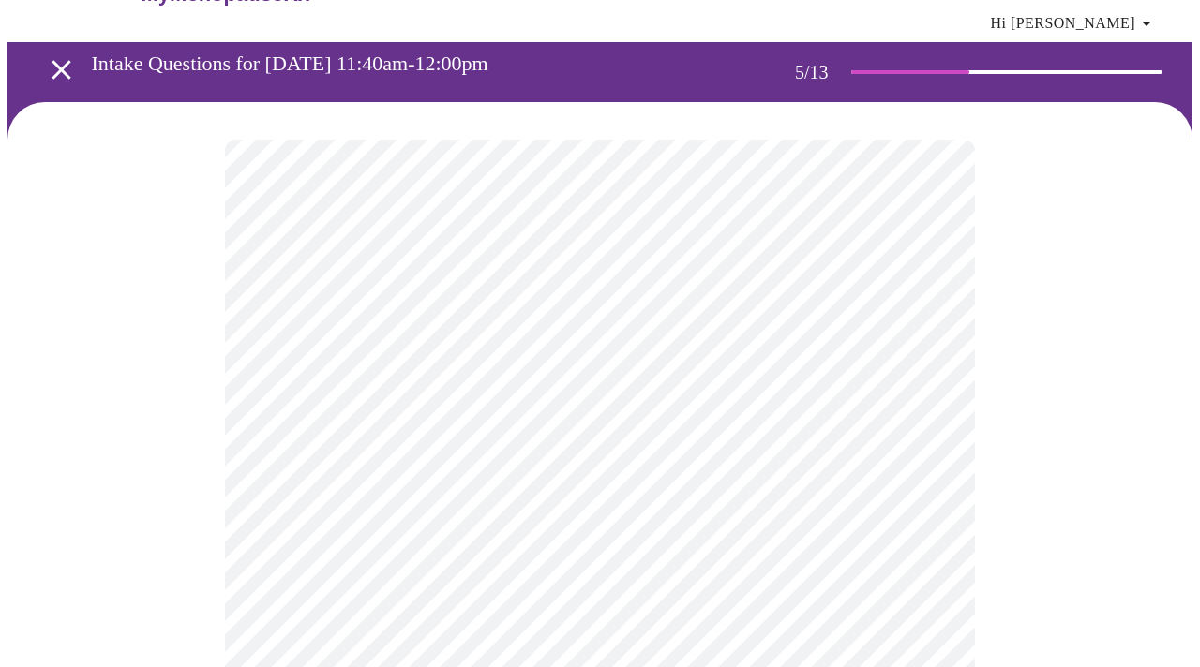
scroll to position [86, 0]
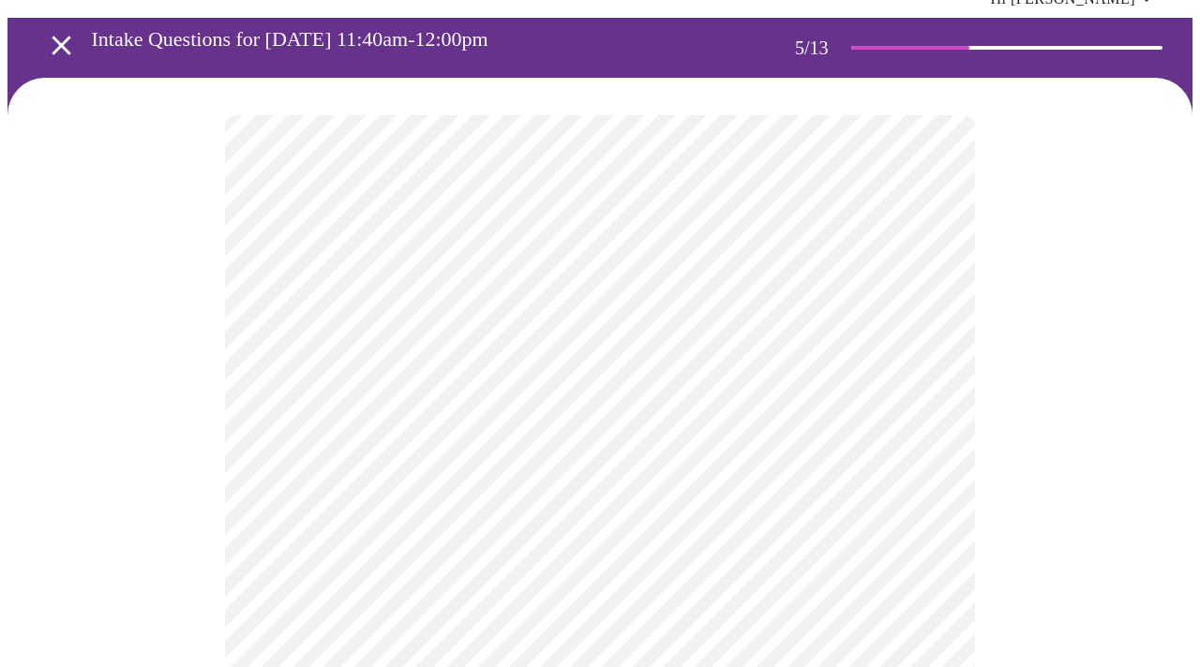
click at [776, 415] on body "MyMenopauseRx Appointments Messaging Labs Uploads Medications Community Refer a…" at bounding box center [599, 626] width 1185 height 1410
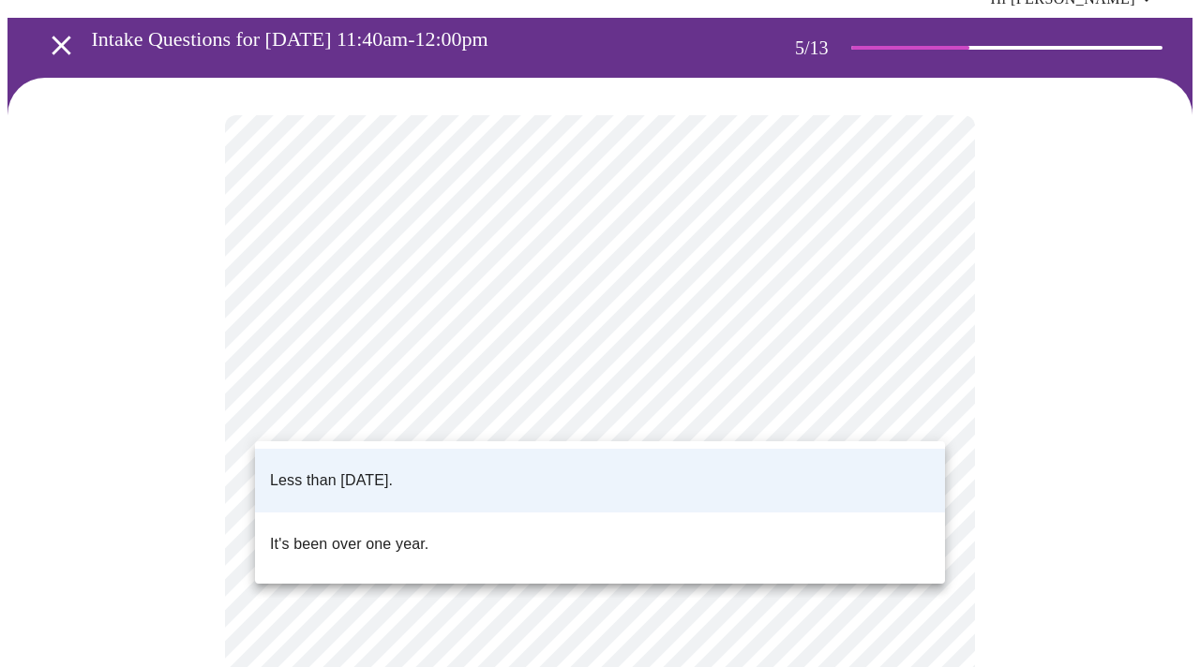
click at [393, 470] on p "Less than one year ago." at bounding box center [331, 481] width 123 height 22
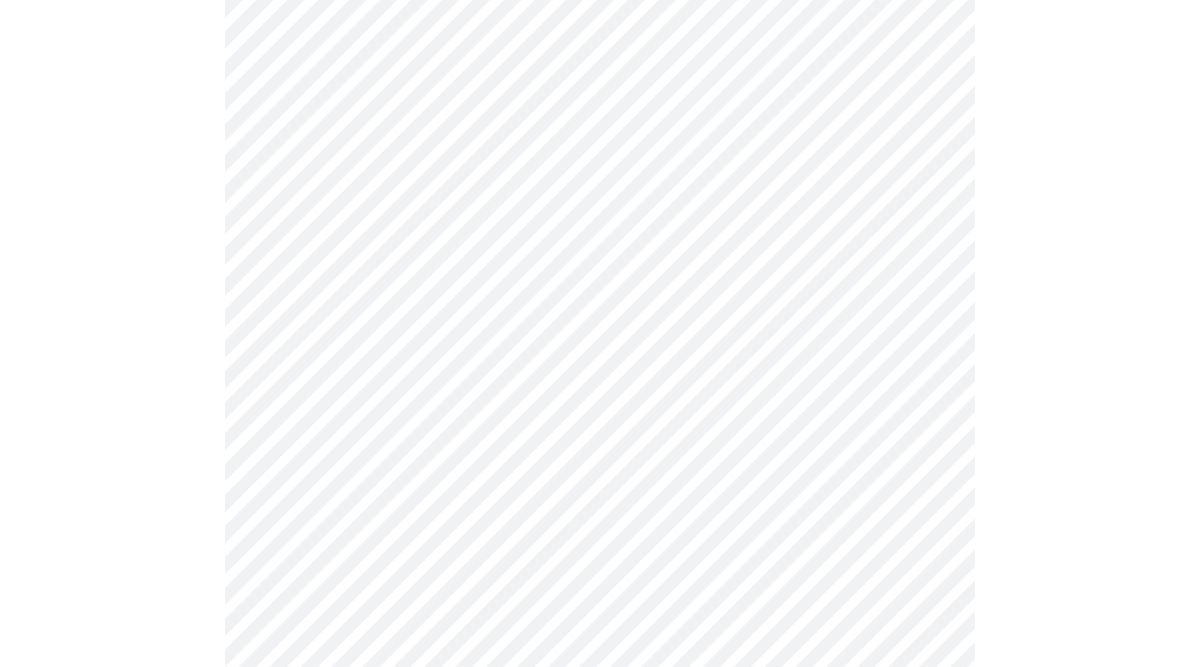
scroll to position [231, 1]
click at [925, 413] on body "MyMenopauseRx Appointments Messaging Labs Uploads Medications Community Refer a…" at bounding box center [599, 482] width 1185 height 1410
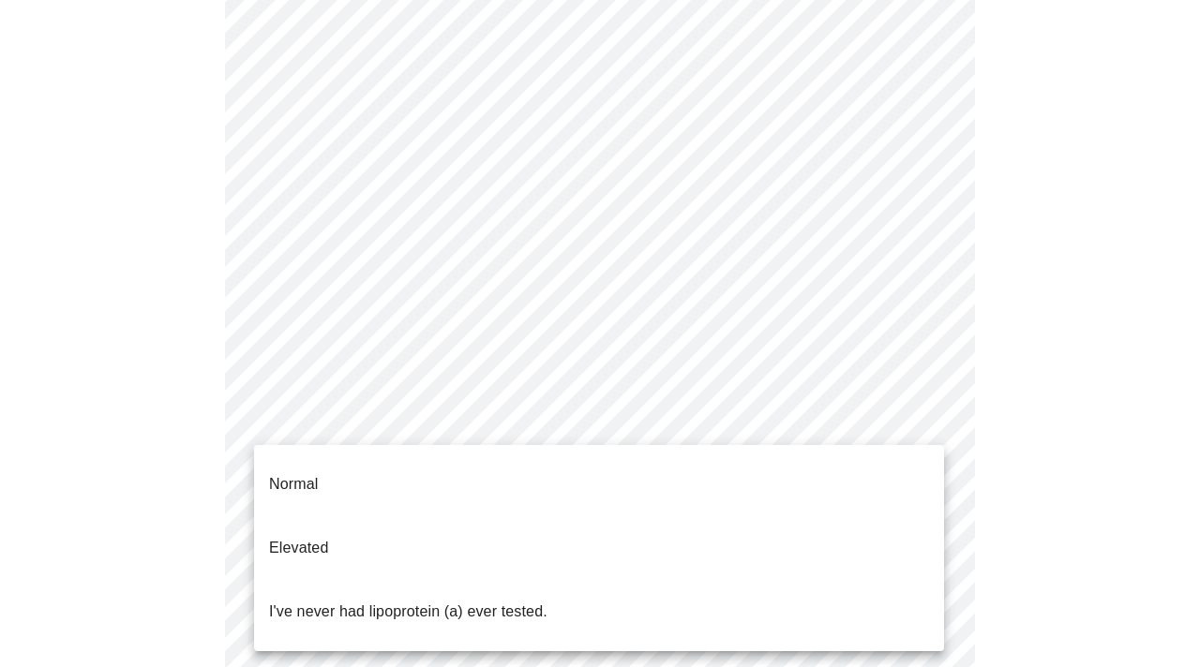
click at [493, 601] on p "I've never had lipoprotein (a) ever tested." at bounding box center [408, 612] width 278 height 22
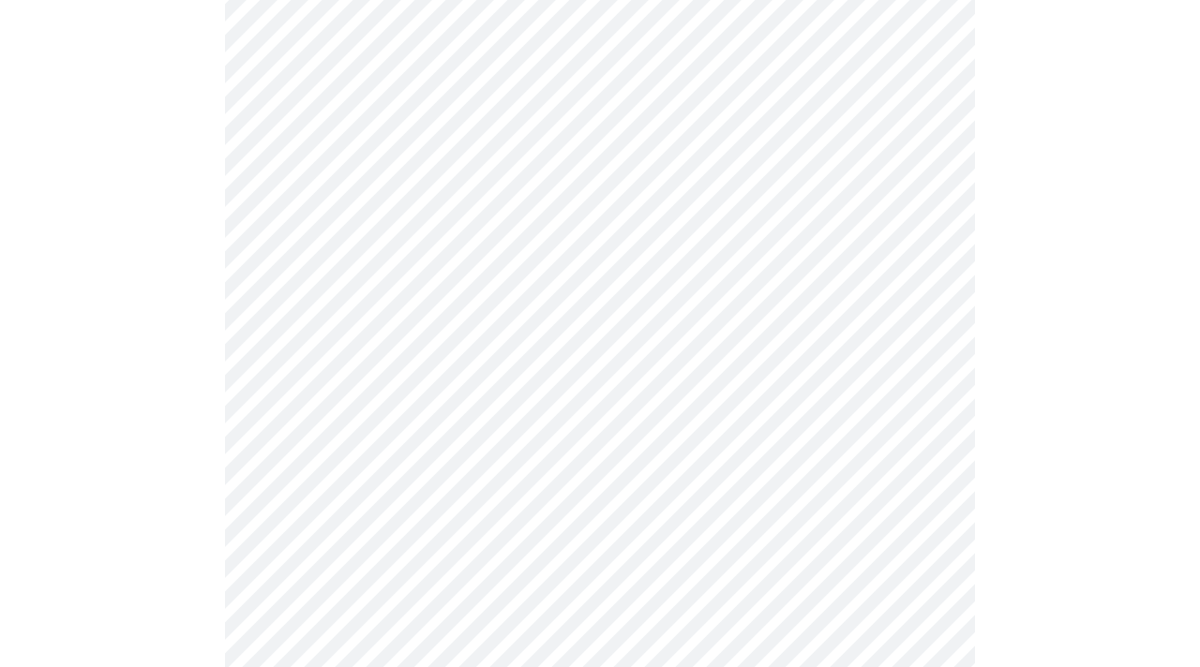
scroll to position [4963, 0]
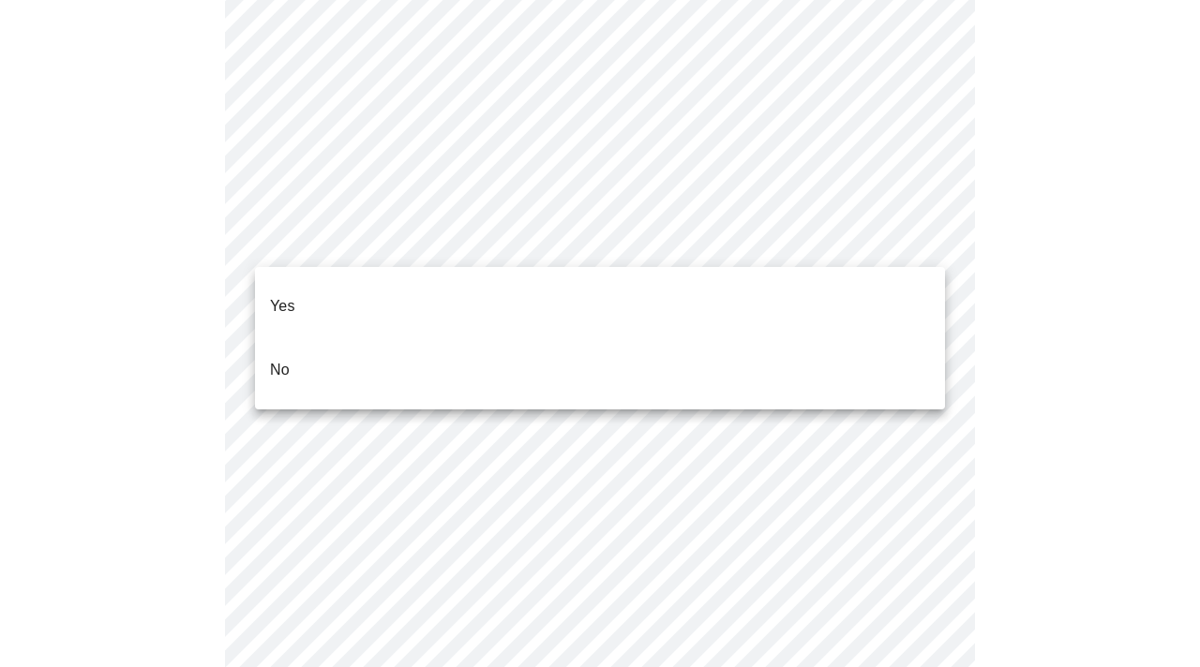
click at [268, 338] on li "No" at bounding box center [600, 370] width 690 height 64
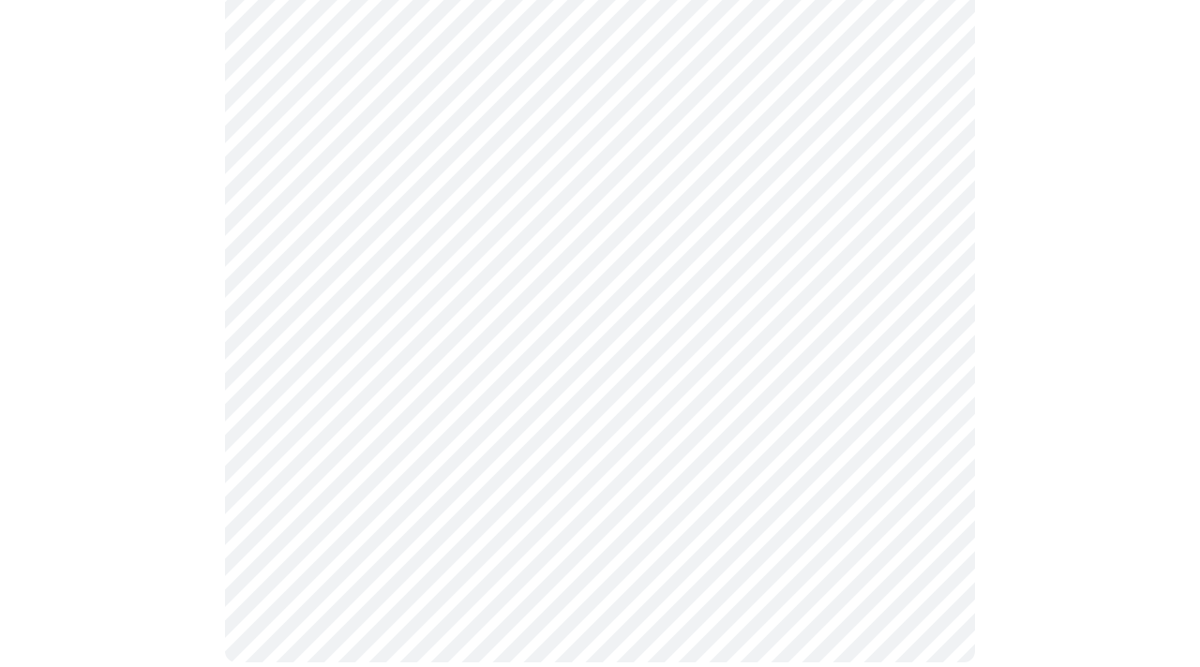
scroll to position [1188, 0]
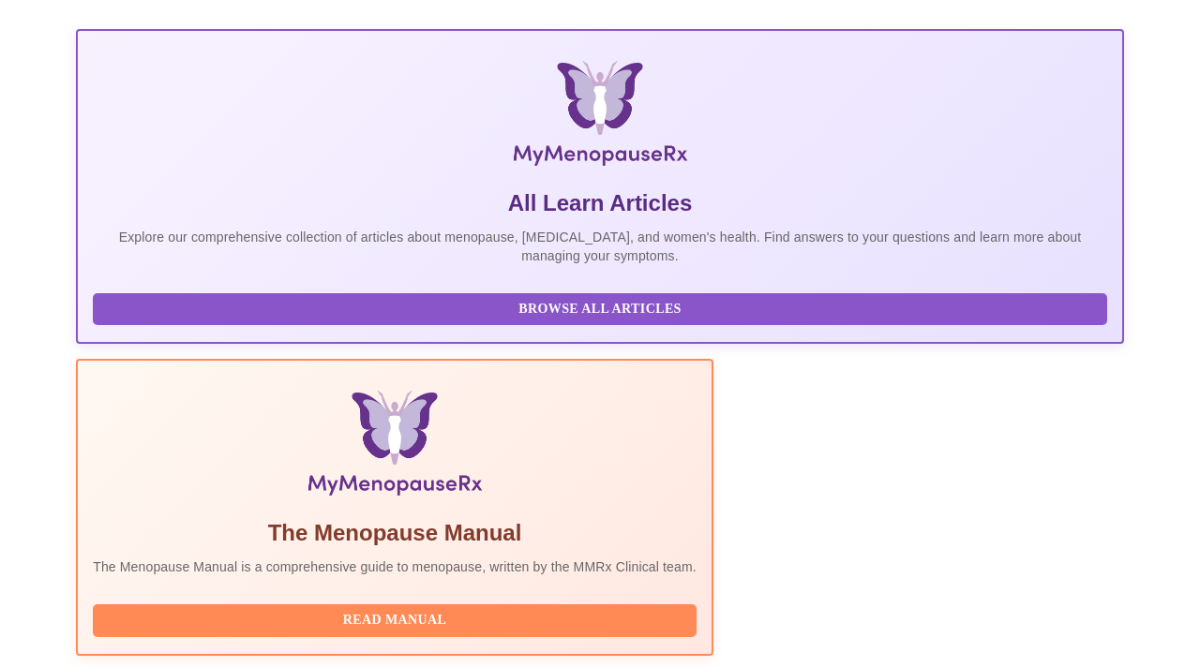
scroll to position [268, 0]
